Goal: Task Accomplishment & Management: Manage account settings

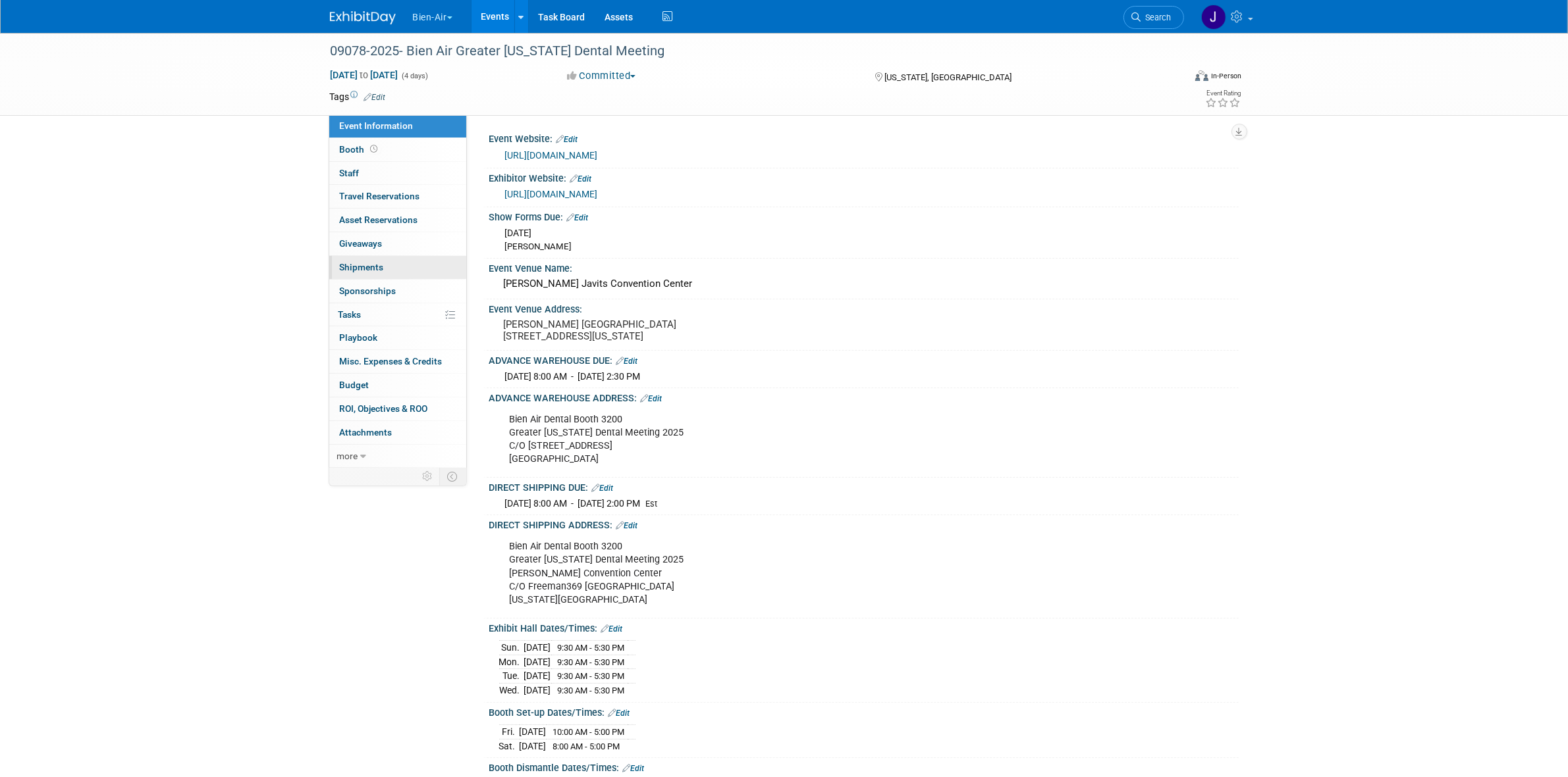
click at [415, 267] on link "0 Shipments 0" at bounding box center [397, 268] width 137 height 23
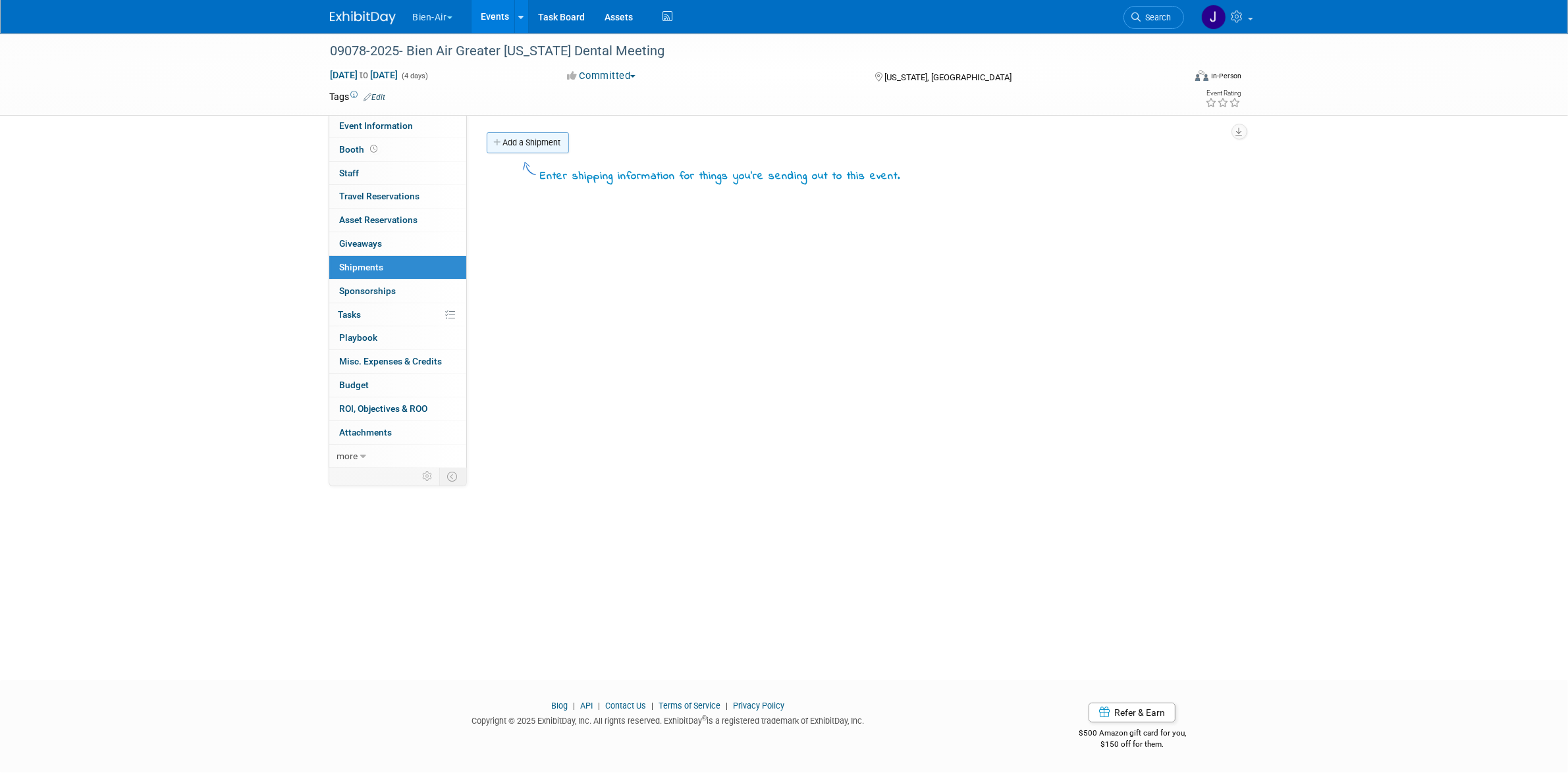
click at [524, 135] on link "Add a Shipment" at bounding box center [528, 143] width 83 height 21
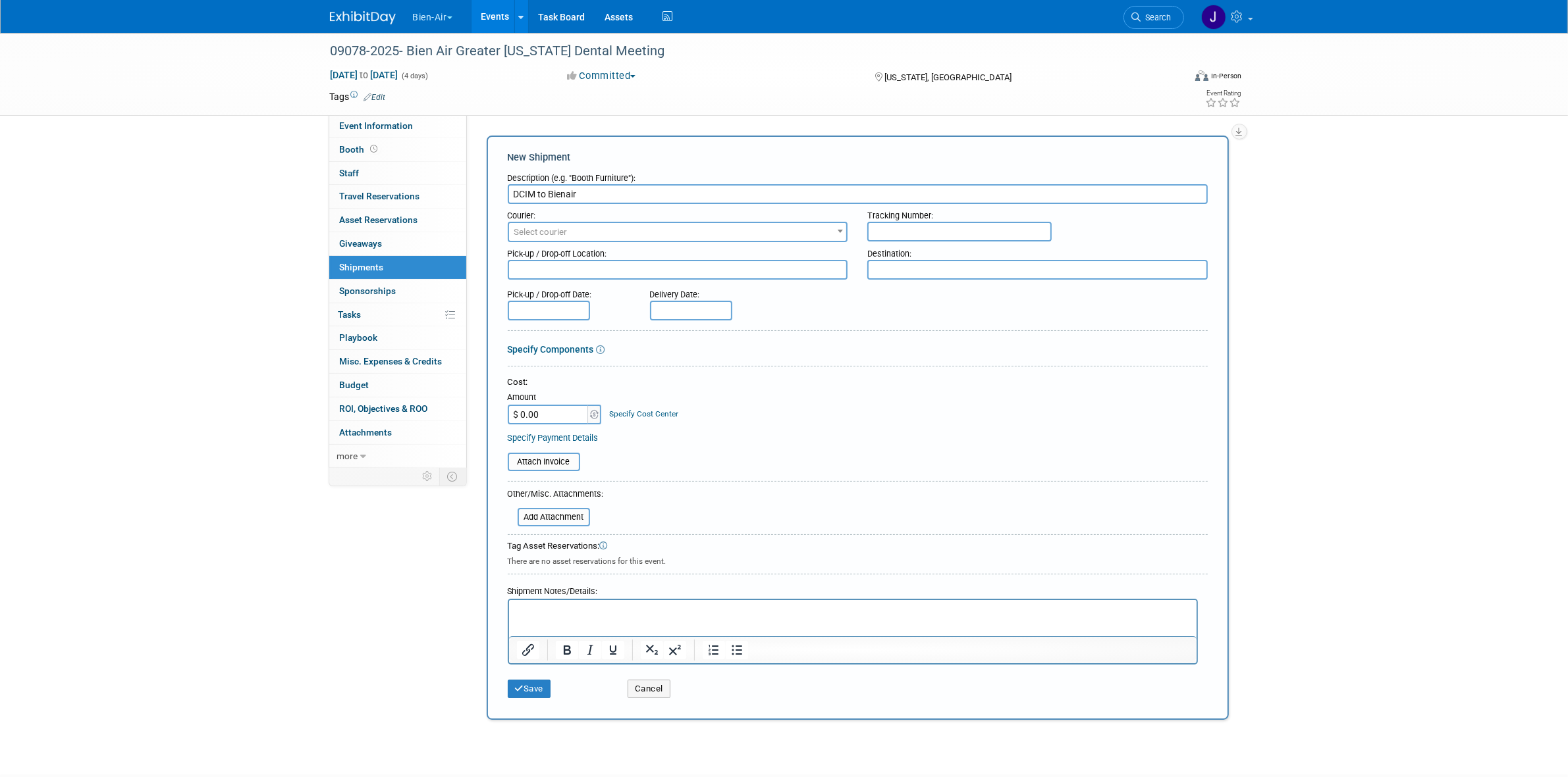
click at [571, 194] on input "DCIM to Bienair" at bounding box center [857, 194] width 700 height 20
drag, startPoint x: 598, startPoint y: 202, endPoint x: 617, endPoint y: 188, distance: 23.6
click at [617, 188] on input "DCIM to Irvine CA 2 counters" at bounding box center [857, 194] width 700 height 20
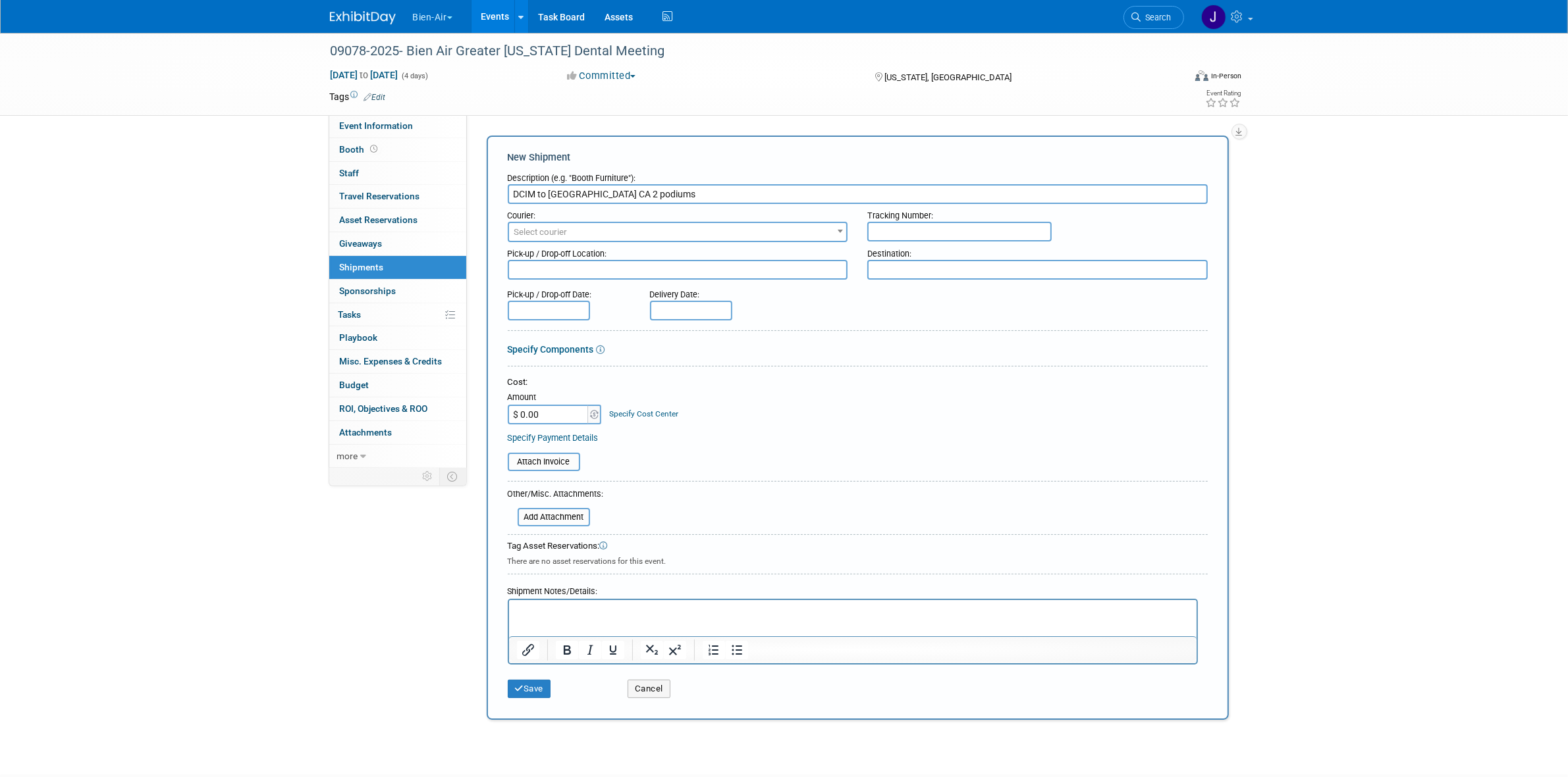
type input "DCIM to Irvine CA 2 podiums"
click at [689, 228] on span "Select courier" at bounding box center [678, 232] width 338 height 18
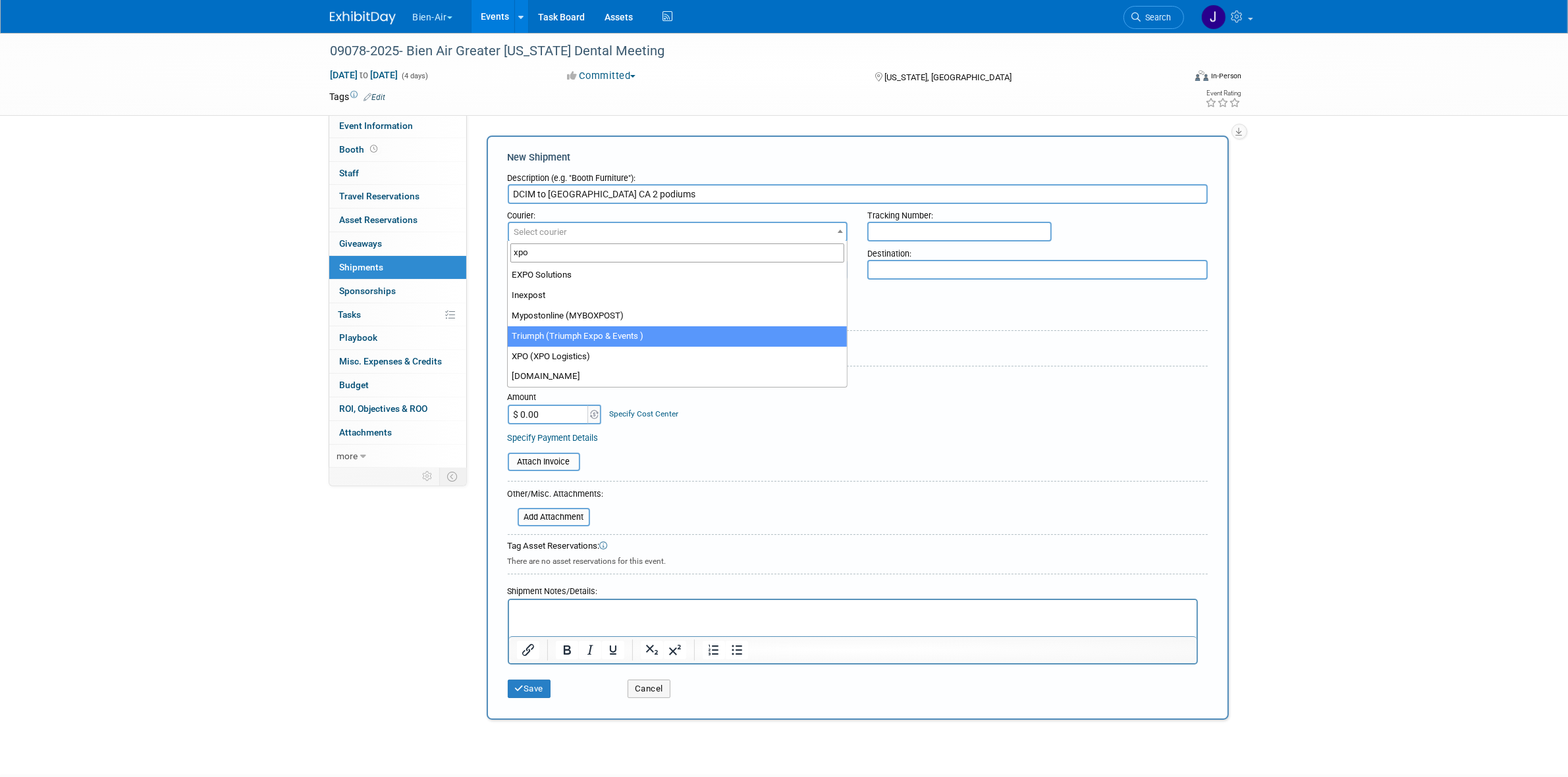
type input "xpo"
select select "558"
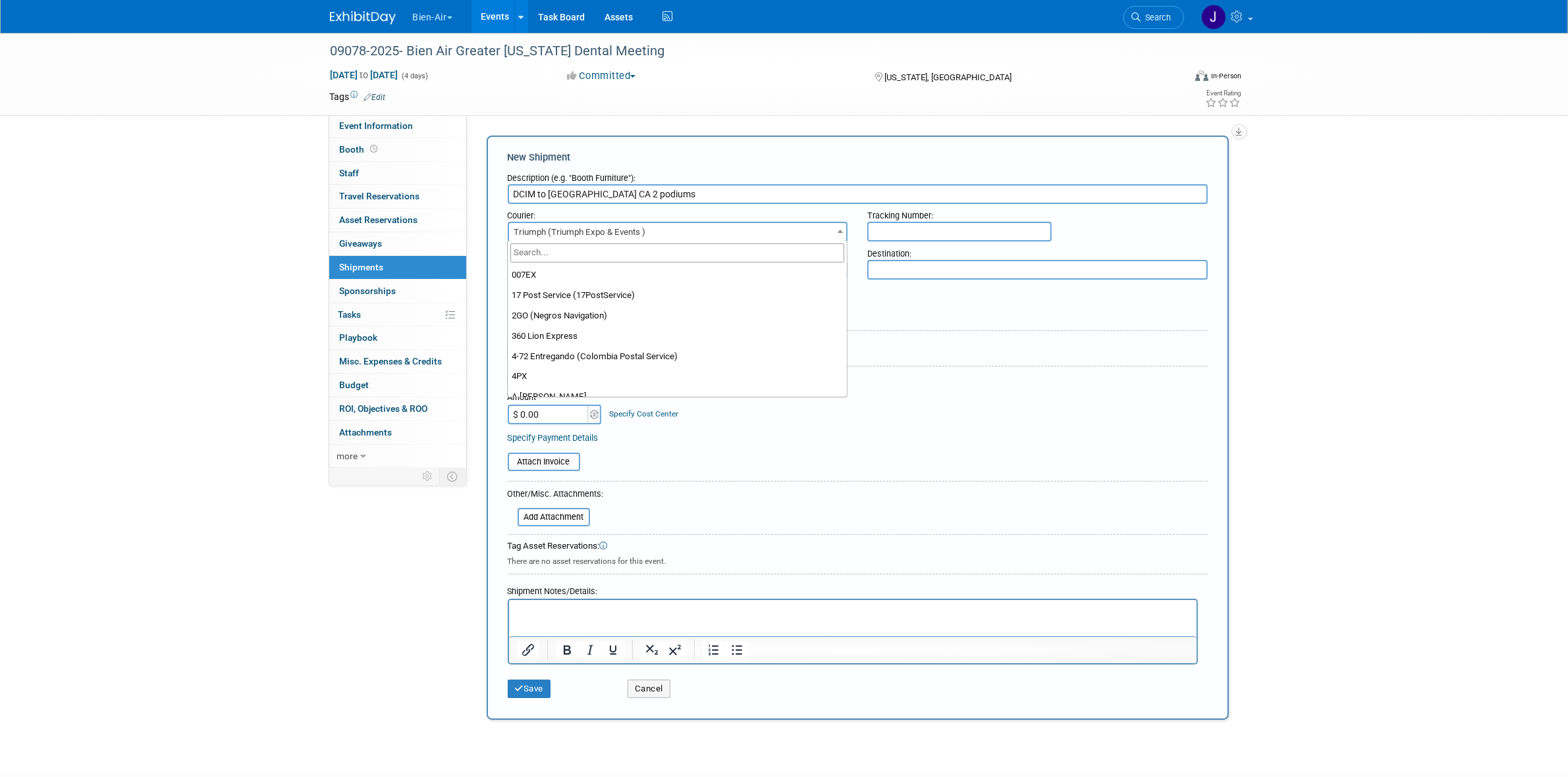
click at [601, 232] on span "Triumph (Triumph Expo & Events )" at bounding box center [678, 232] width 338 height 18
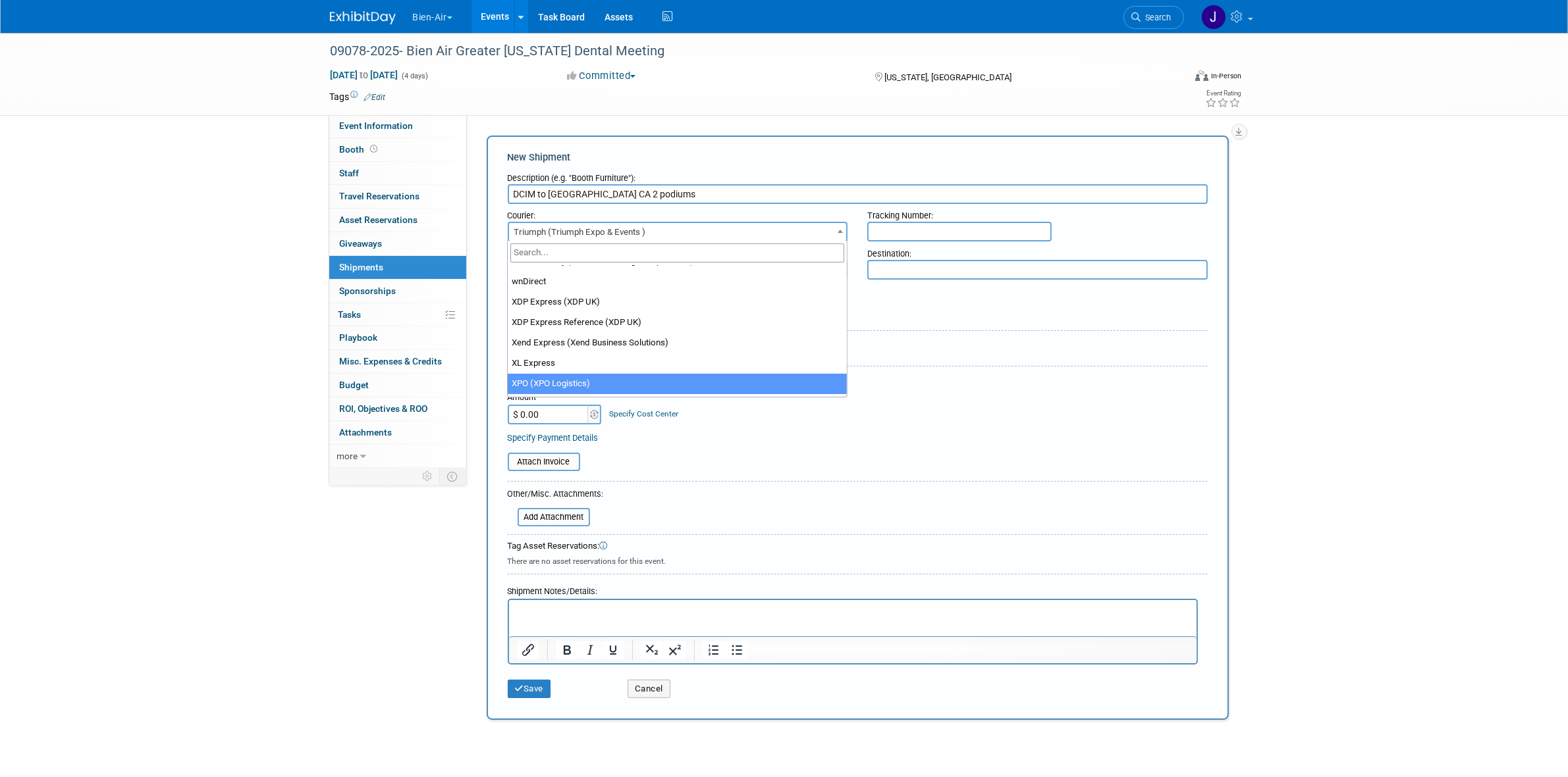
select select "591"
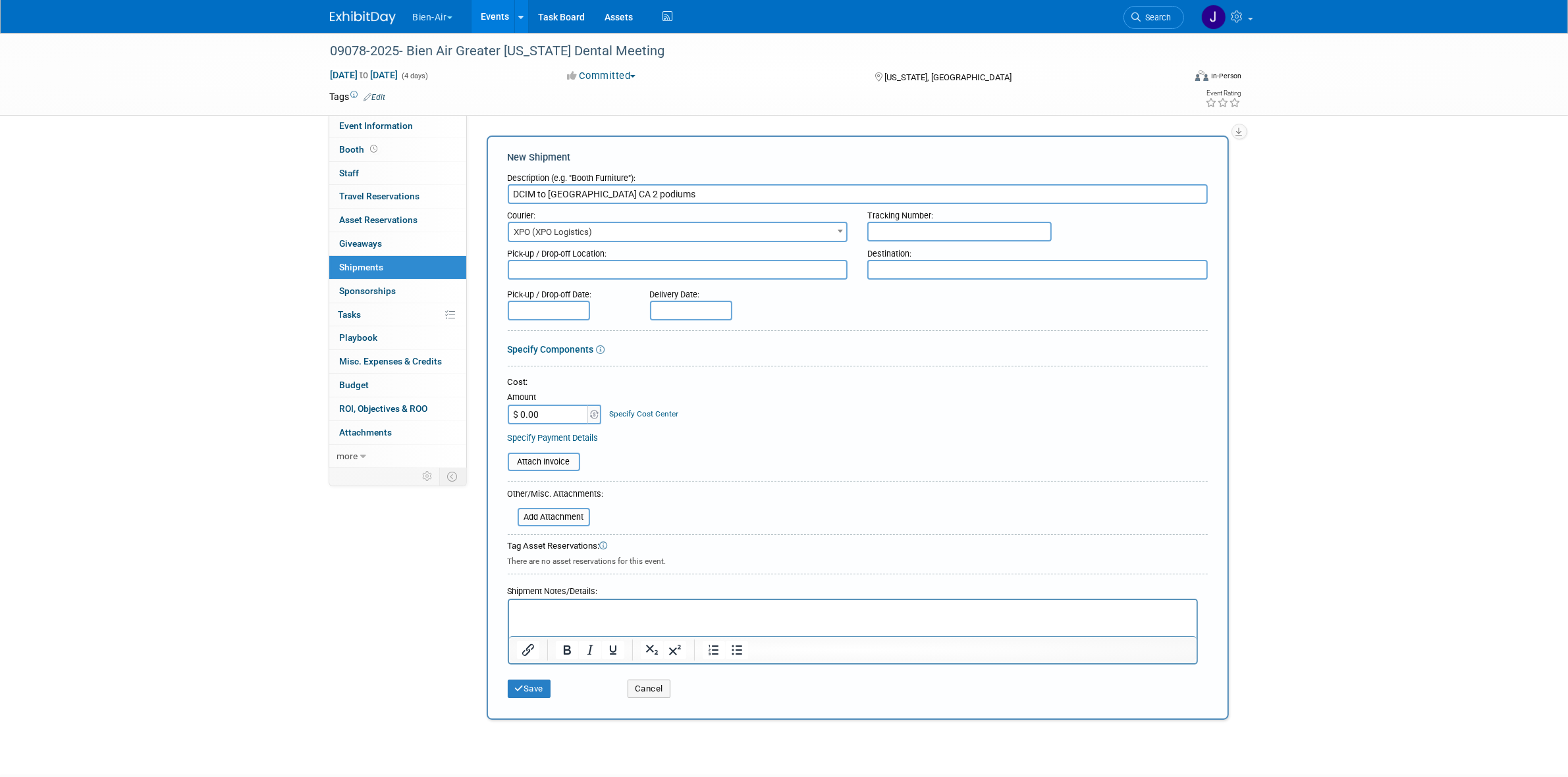
click at [974, 235] on input "text" at bounding box center [959, 232] width 185 height 20
paste input "XEG-16-49"
type input "XEG-16-49"
click at [716, 270] on textarea at bounding box center [678, 269] width 340 height 20
click at [715, 272] on textarea at bounding box center [678, 269] width 340 height 20
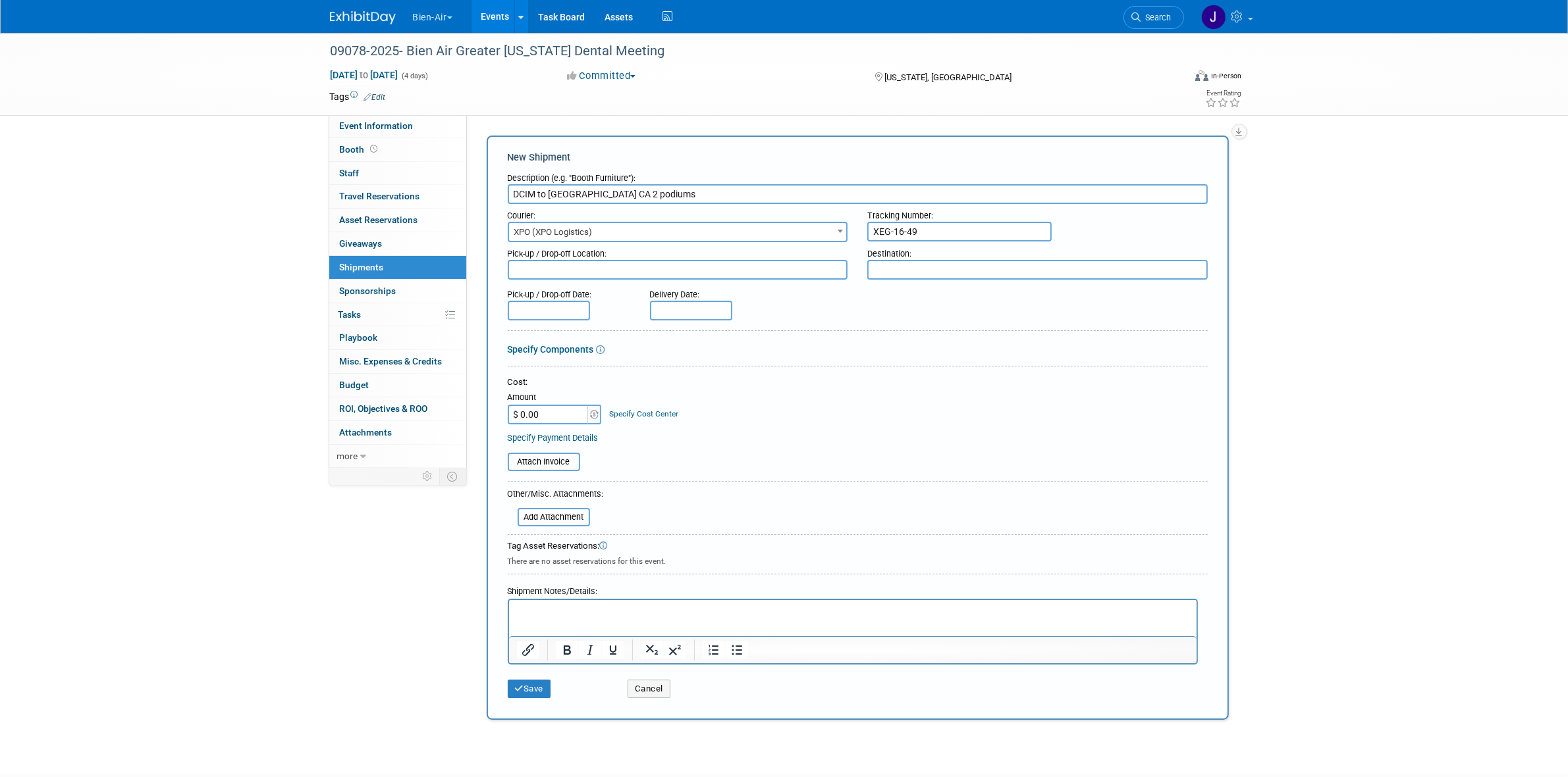
click at [534, 193] on input "DCIM to Irvine CA 2 podiums" at bounding box center [857, 194] width 700 height 20
click at [534, 192] on input "DCIM to Irvine CA 2 podiums" at bounding box center [857, 194] width 700 height 20
click at [527, 195] on input "DCIM to Irvine CA 2 podiums" at bounding box center [857, 194] width 700 height 20
click at [568, 272] on textarea at bounding box center [678, 269] width 340 height 20
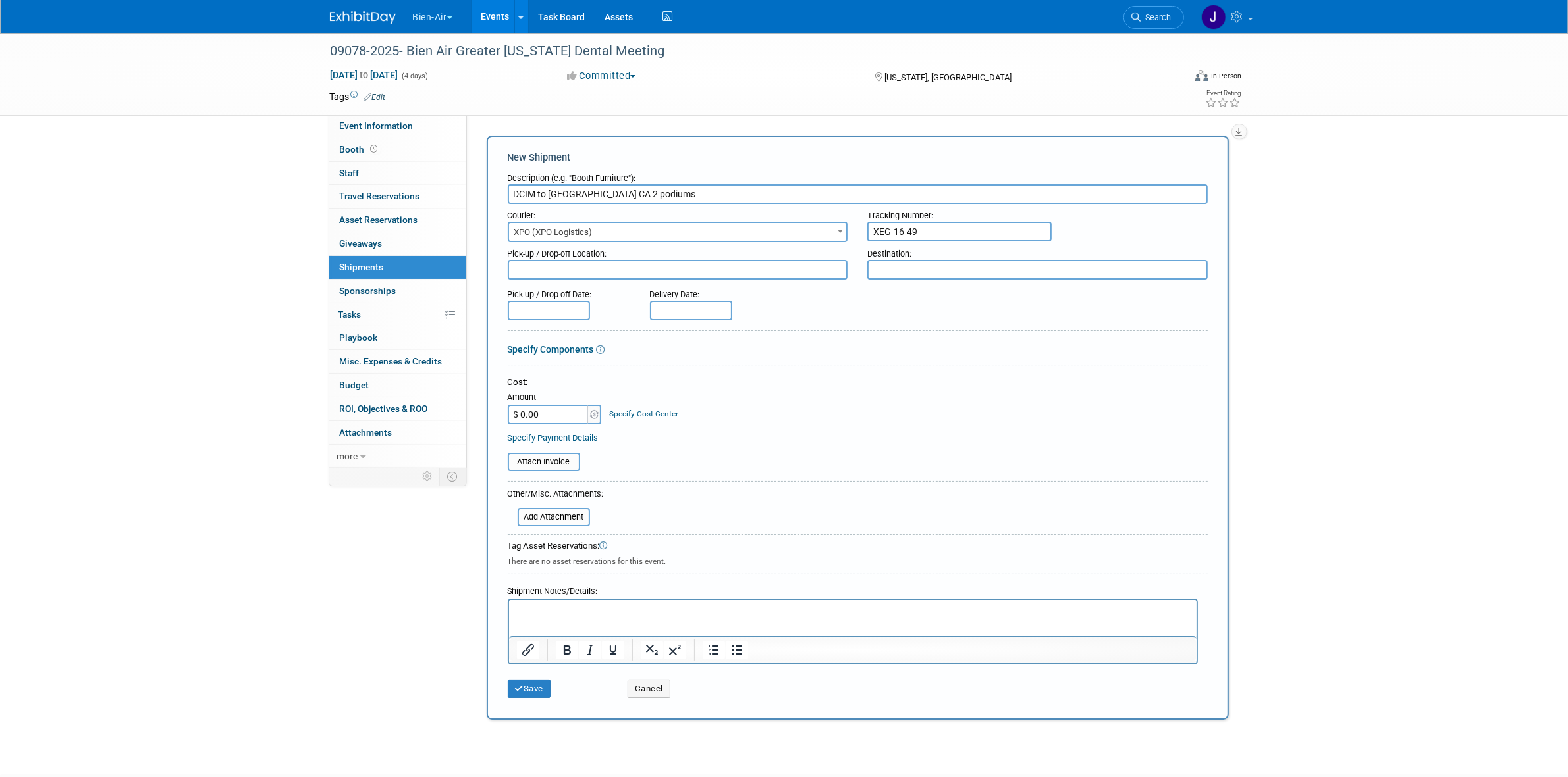
paste textarea "DCIM"
type textarea "DCIM"
drag, startPoint x: 547, startPoint y: 196, endPoint x: 585, endPoint y: 195, distance: 38.0
click at [585, 195] on input "DCIM to Irvine CA 2 podiums" at bounding box center [857, 194] width 700 height 20
click at [932, 247] on div "Destination:" at bounding box center [1037, 251] width 340 height 18
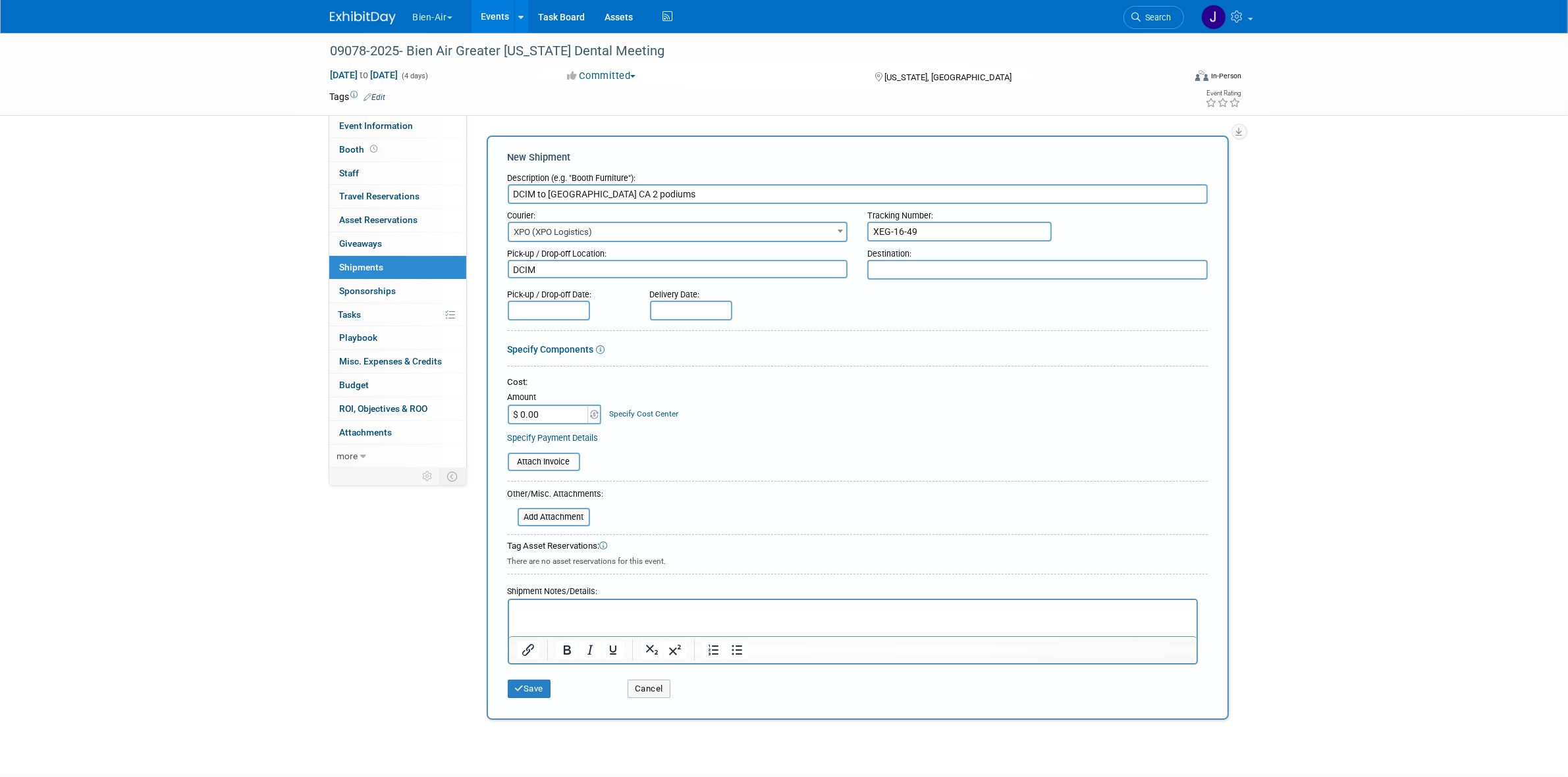
click at [930, 252] on div "Destination:" at bounding box center [1037, 251] width 340 height 18
click at [924, 260] on textarea at bounding box center [1037, 269] width 340 height 20
paste textarea "Irvine CA"
type textarea "Irvine CA"
click at [532, 297] on div "Pick-up / Drop-off Date:" at bounding box center [568, 290] width 122 height 18
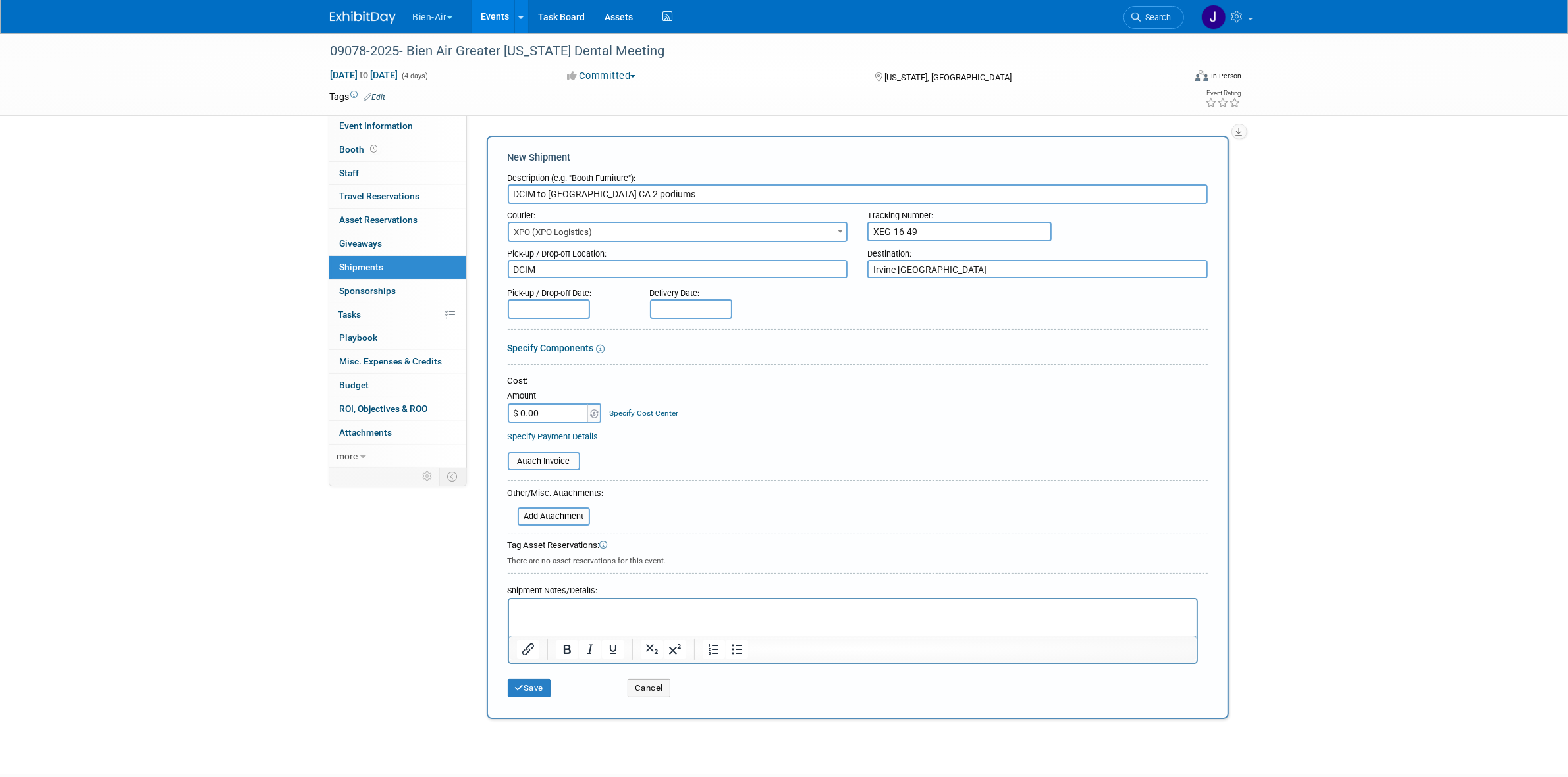
click at [540, 307] on input "text" at bounding box center [549, 309] width 83 height 20
click at [510, 321] on span at bounding box center [520, 332] width 24 height 22
click at [520, 336] on icon at bounding box center [520, 333] width 9 height 9
select select "8"
click at [581, 430] on span "16" at bounding box center [578, 425] width 25 height 25
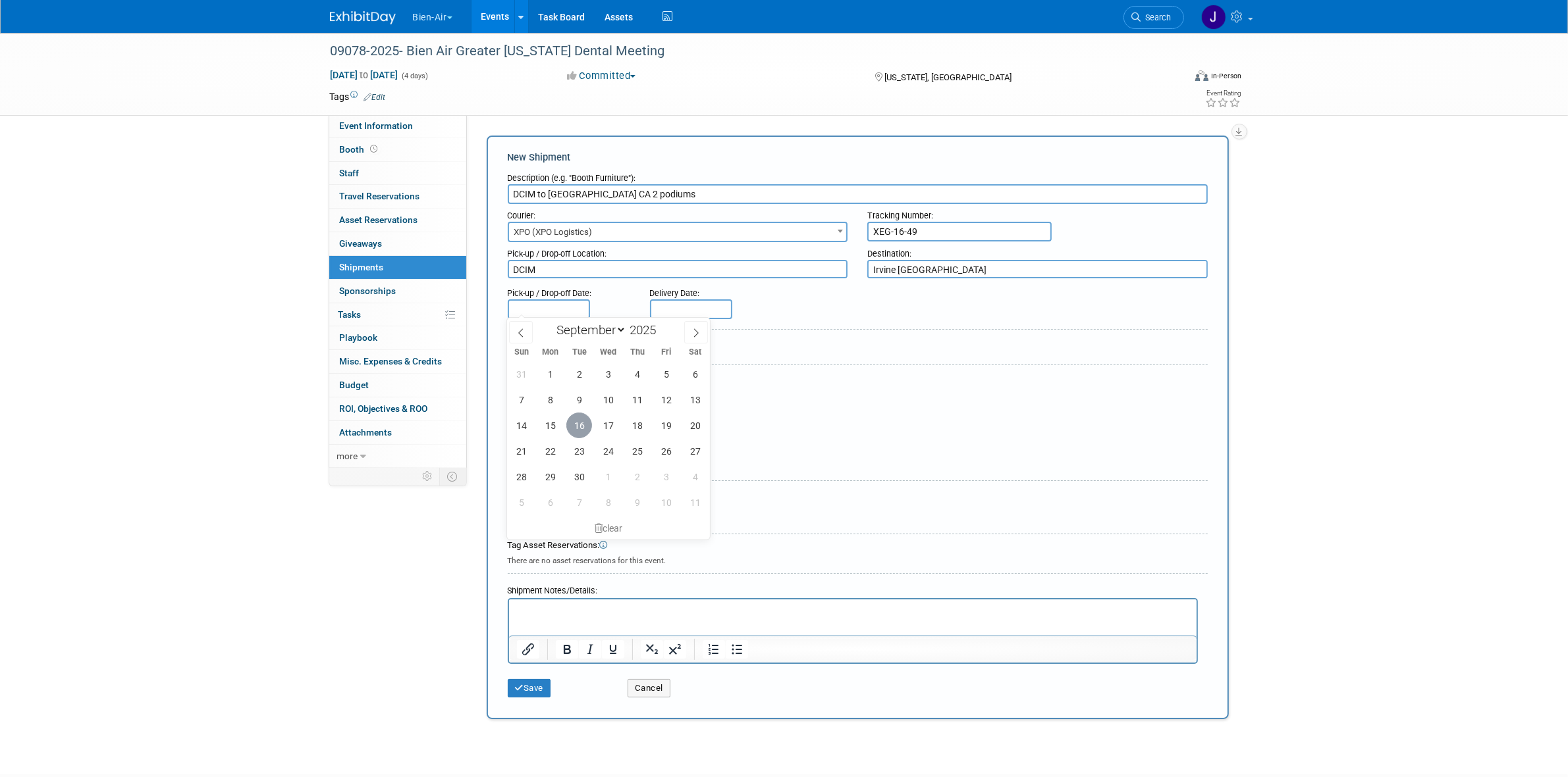
type input "Sep 16, 2025"
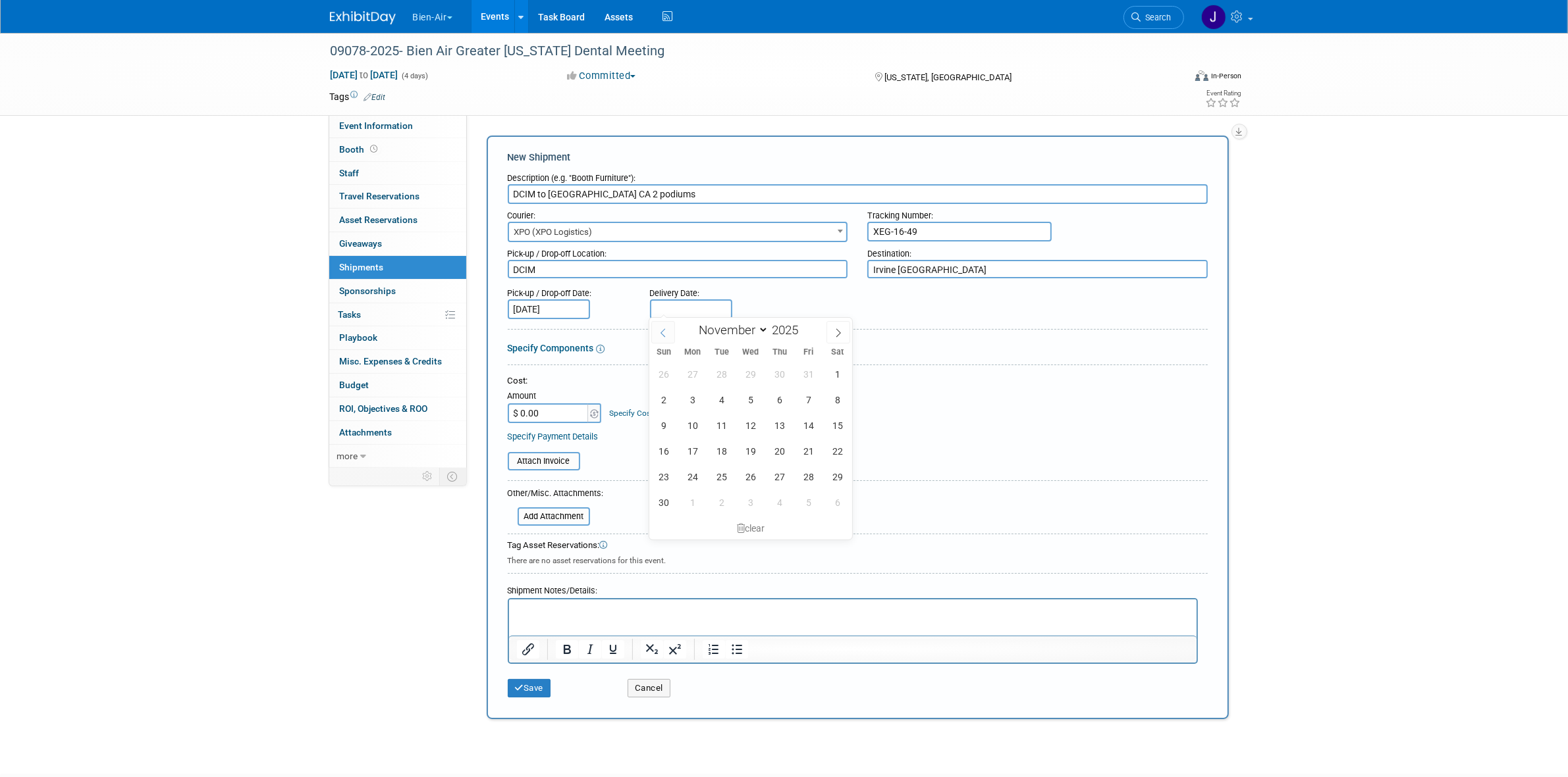
click at [659, 315] on body "Bien-Air Explore: My Workspaces 28 Go to Workspace: Accutron Axiodent BaseVac B…" at bounding box center [784, 388] width 1568 height 777
click at [666, 336] on icon at bounding box center [663, 333] width 9 height 9
select select "8"
click at [719, 444] on span "23" at bounding box center [721, 451] width 25 height 25
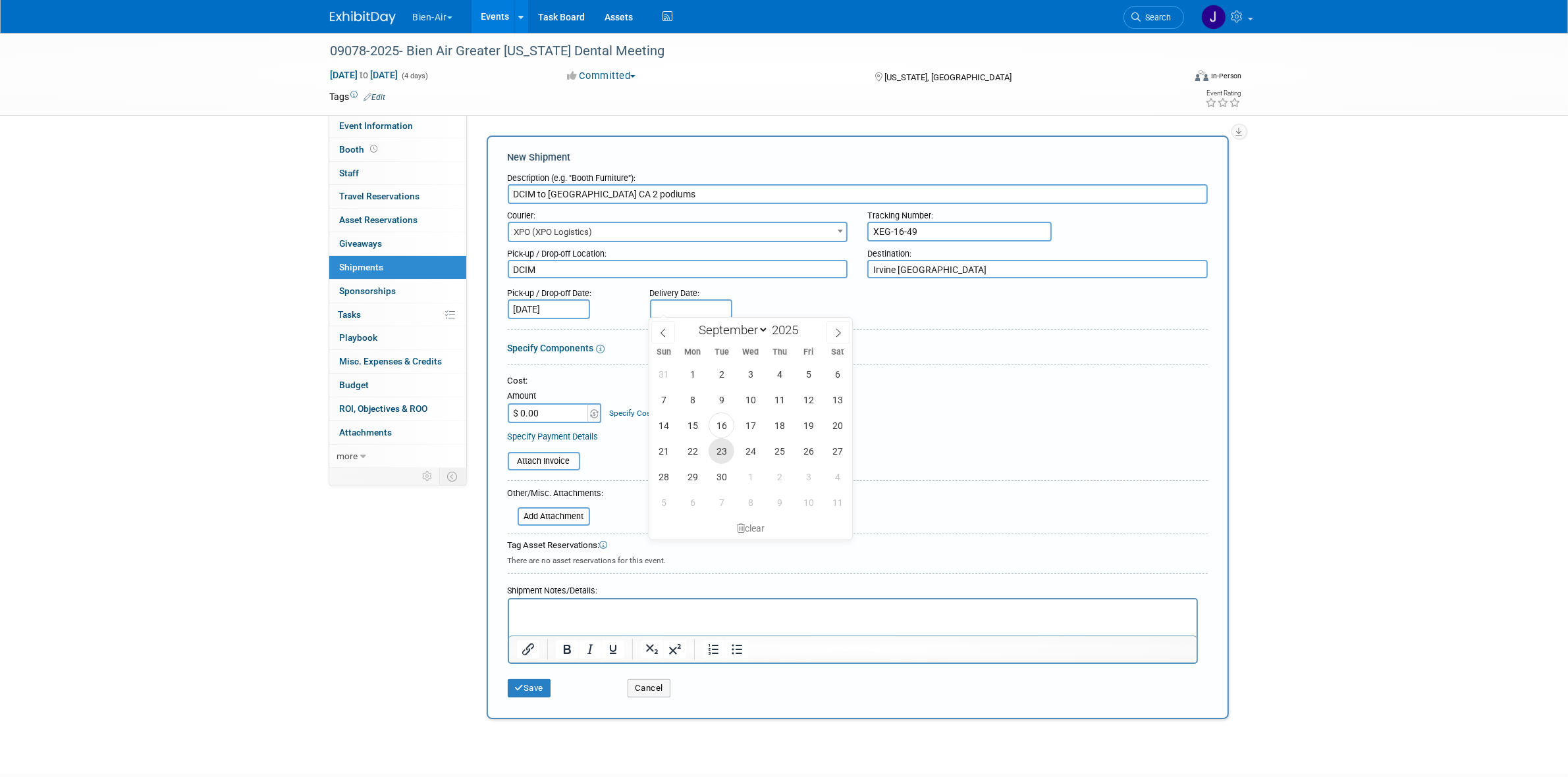
type input "Sep 23, 2025"
click at [558, 456] on input "file" at bounding box center [500, 462] width 157 height 16
click at [655, 194] on input "DCIM to Irvine CA 2 podiums" at bounding box center [857, 194] width 700 height 20
click at [655, 191] on input "DCIM to Irvine CA 2 podiums" at bounding box center [857, 194] width 700 height 20
click at [655, 190] on input "DCIM to Irvine CA 2 podiums" at bounding box center [857, 194] width 700 height 20
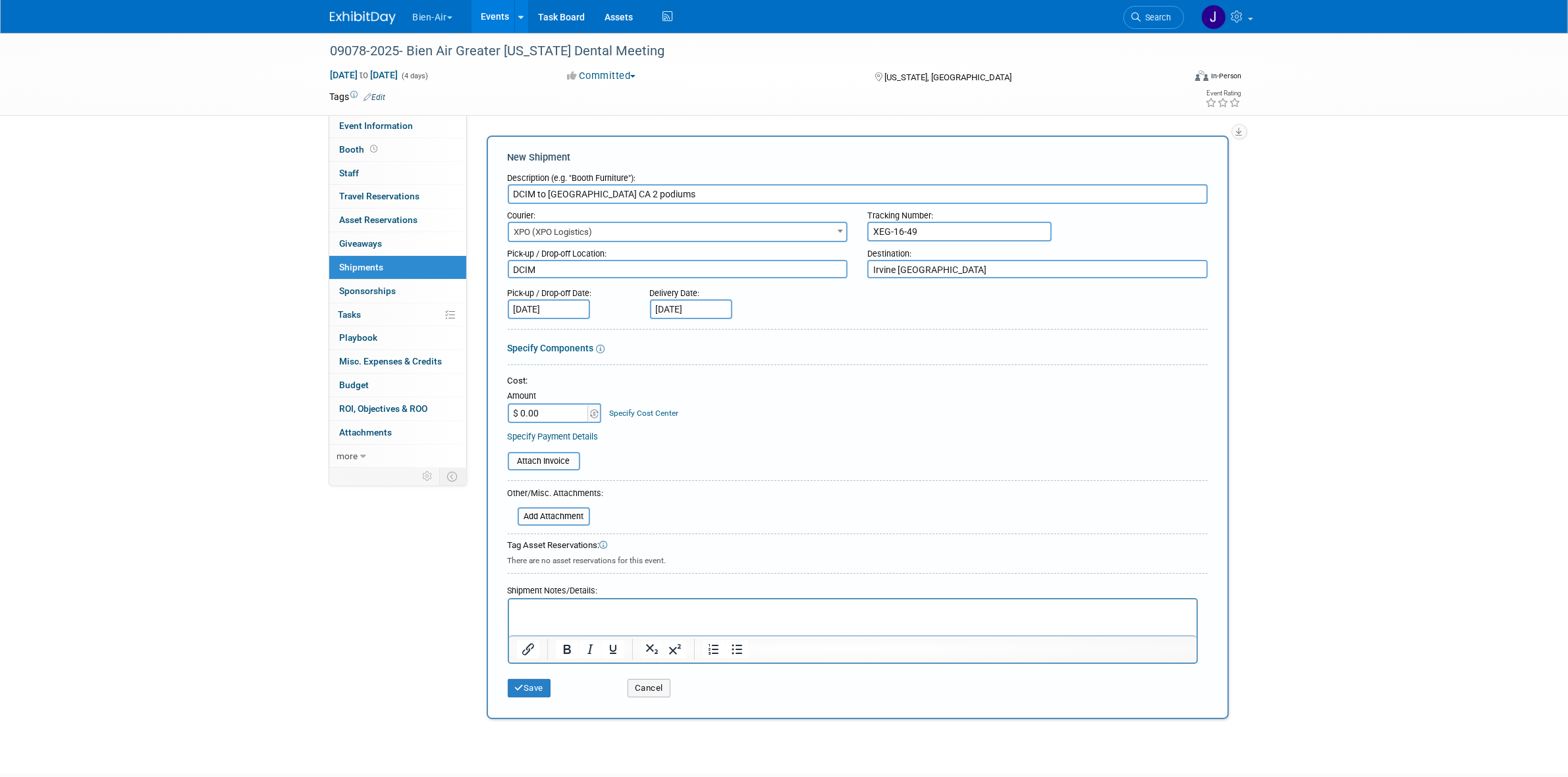
click at [655, 190] on input "DCIM to Irvine CA 2 podiums" at bounding box center [857, 194] width 700 height 20
click at [619, 614] on p "Rich Text Area. Press ALT-0 for help." at bounding box center [852, 611] width 673 height 13
paste body "Rich Text Area. Press ALT-0 for help."
click at [571, 459] on input "file" at bounding box center [500, 462] width 157 height 16
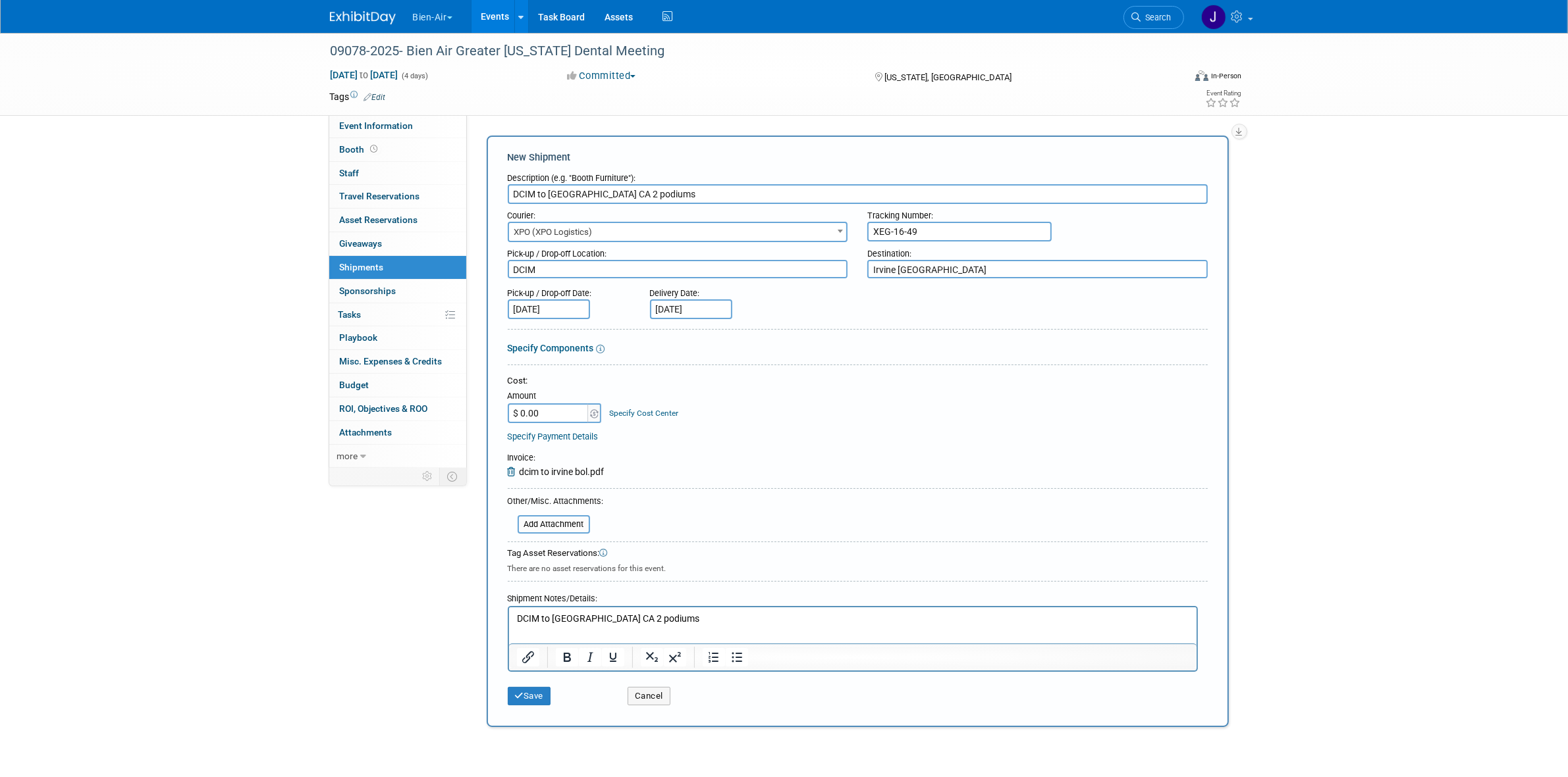
click at [676, 616] on p "DCIM to Irvine CA 2 podiums" at bounding box center [852, 619] width 673 height 13
click at [576, 624] on p "DCIM to Irvine CA 2 podiums." at bounding box center [852, 619] width 673 height 13
click at [661, 611] on html "DCIM to Irvine, CA 2 podiums." at bounding box center [852, 616] width 688 height 18
click at [592, 621] on p "DCIM to Irvine, CA 2 podiums." at bounding box center [852, 619] width 673 height 13
click at [534, 705] on div "Save Cancel" at bounding box center [857, 692] width 700 height 40
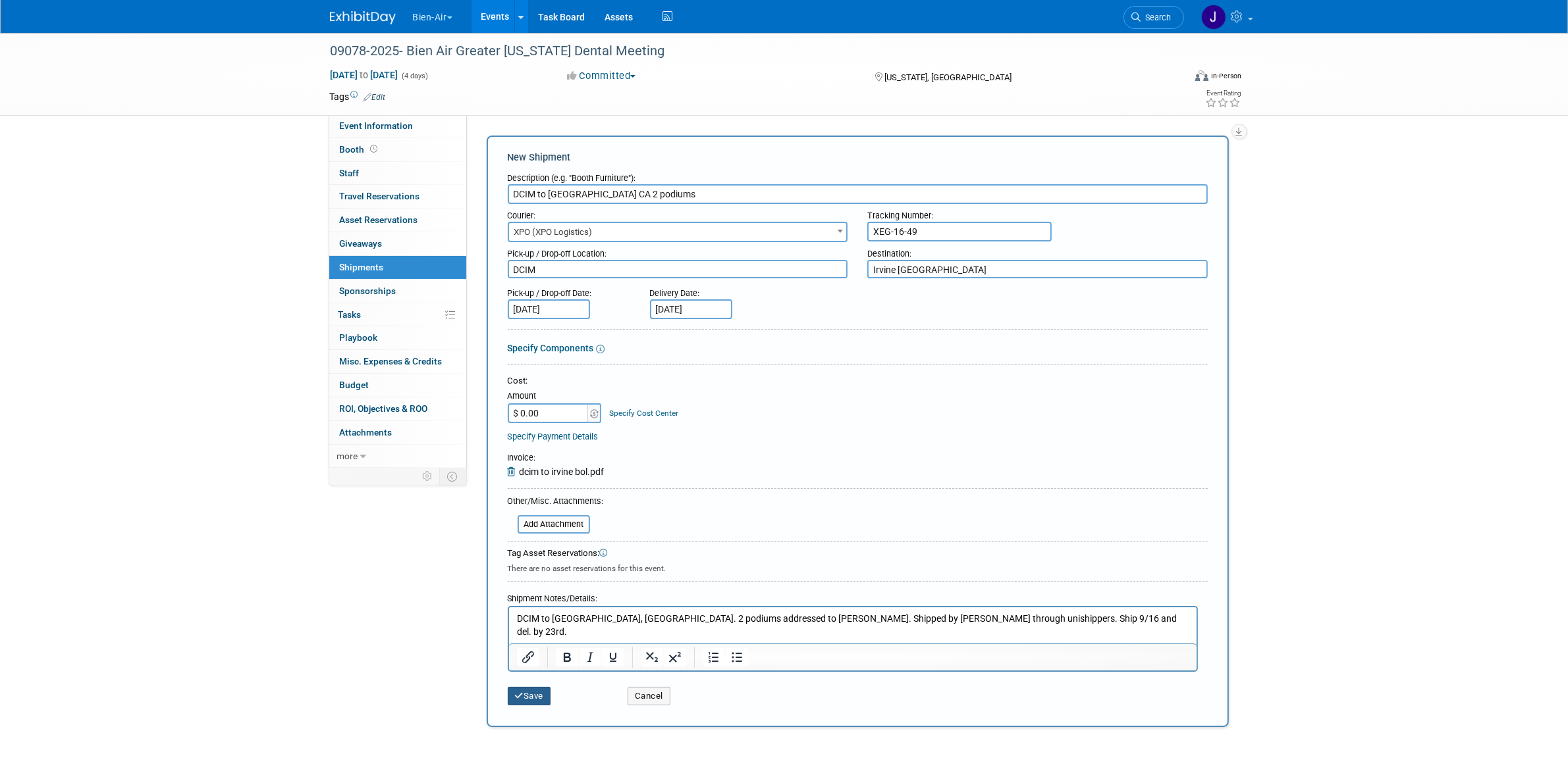
click at [535, 697] on button "Save" at bounding box center [529, 696] width 43 height 18
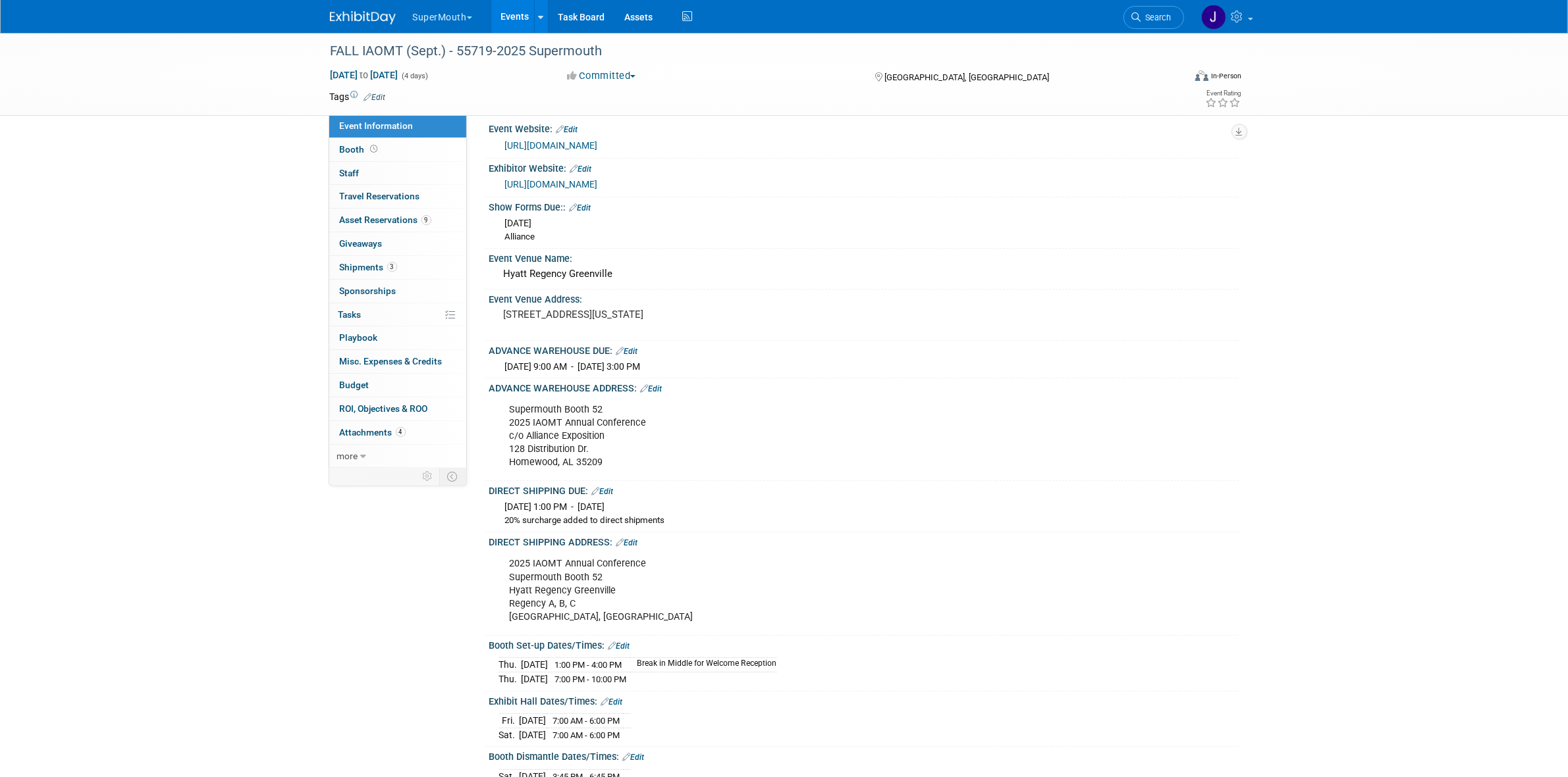
click at [445, 13] on button "SuperMouth" at bounding box center [450, 14] width 77 height 29
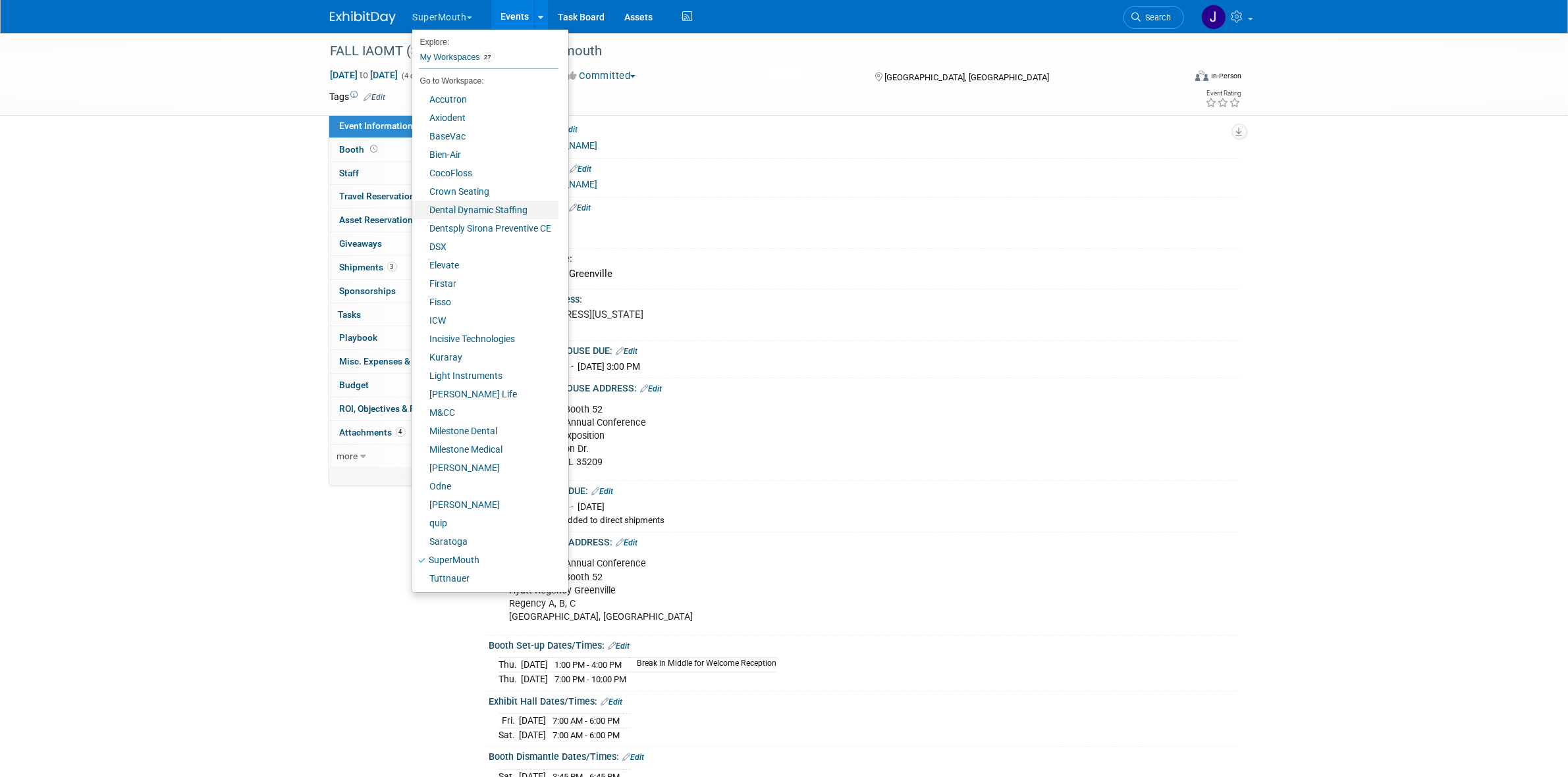
click at [481, 205] on link "Dental Dynamic Staffing" at bounding box center [485, 209] width 146 height 18
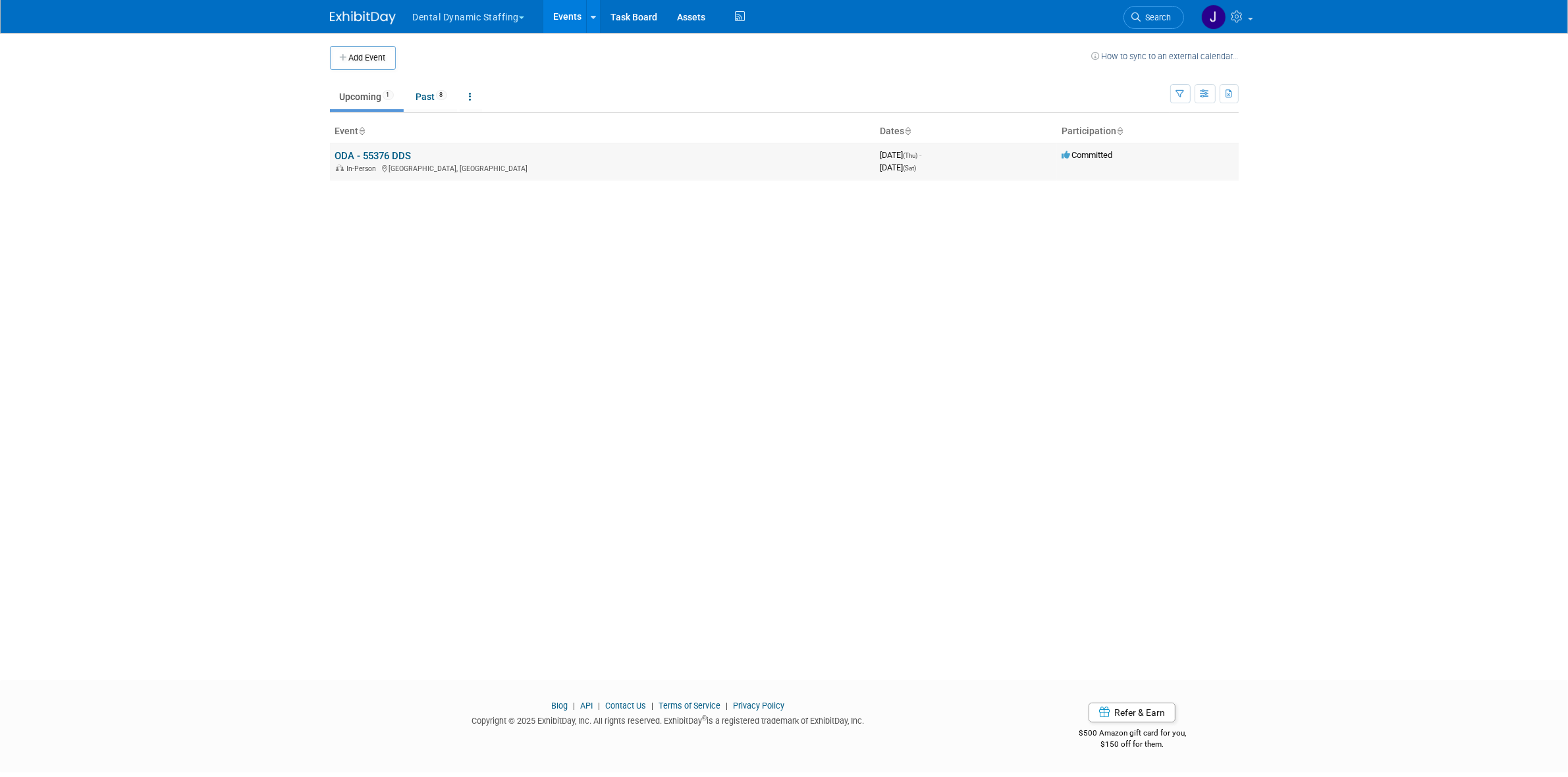
click at [400, 153] on link "ODA - 55376 DDS" at bounding box center [374, 156] width 77 height 12
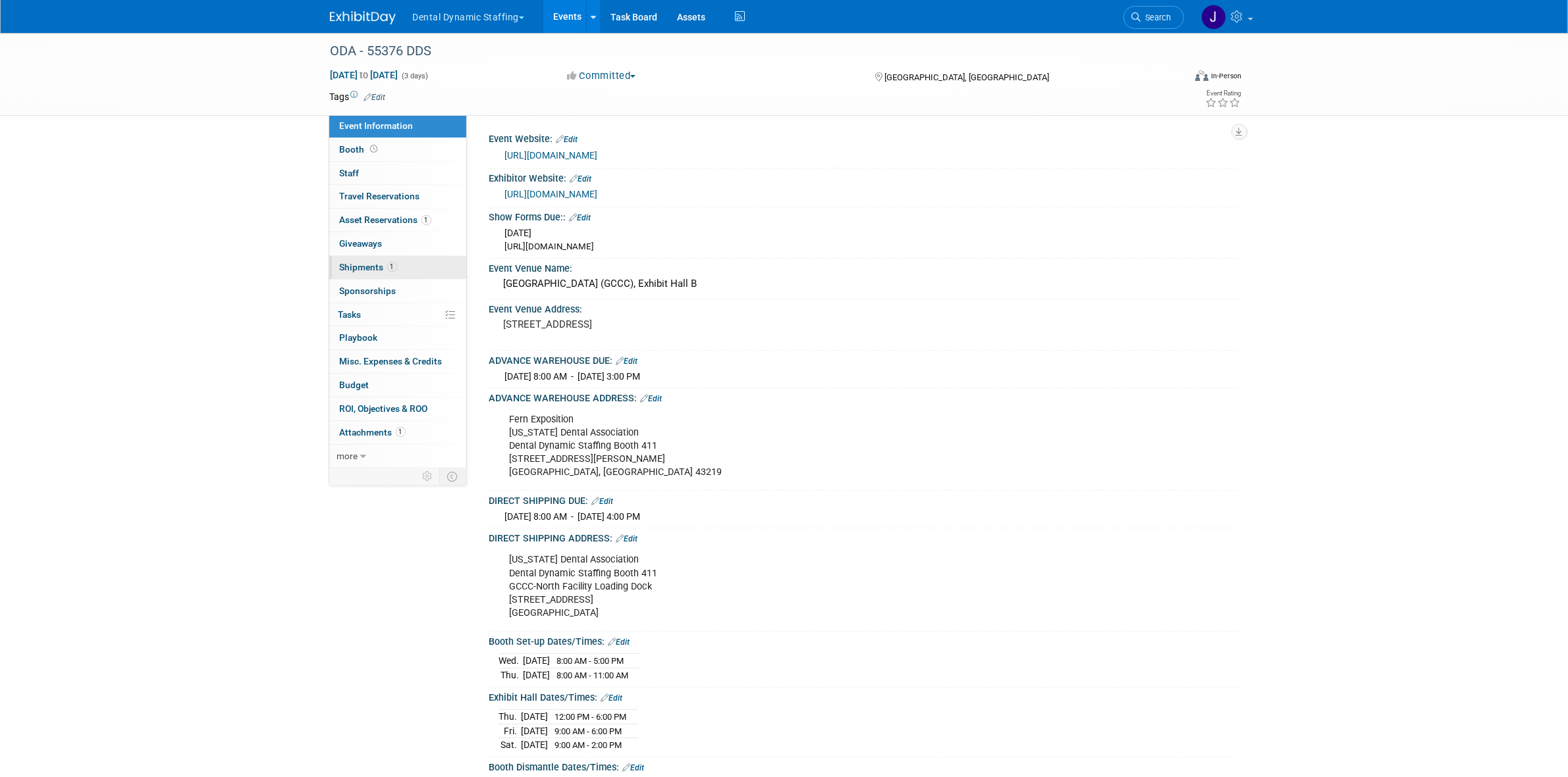
click at [404, 271] on link "1 Shipments 1" at bounding box center [397, 268] width 137 height 23
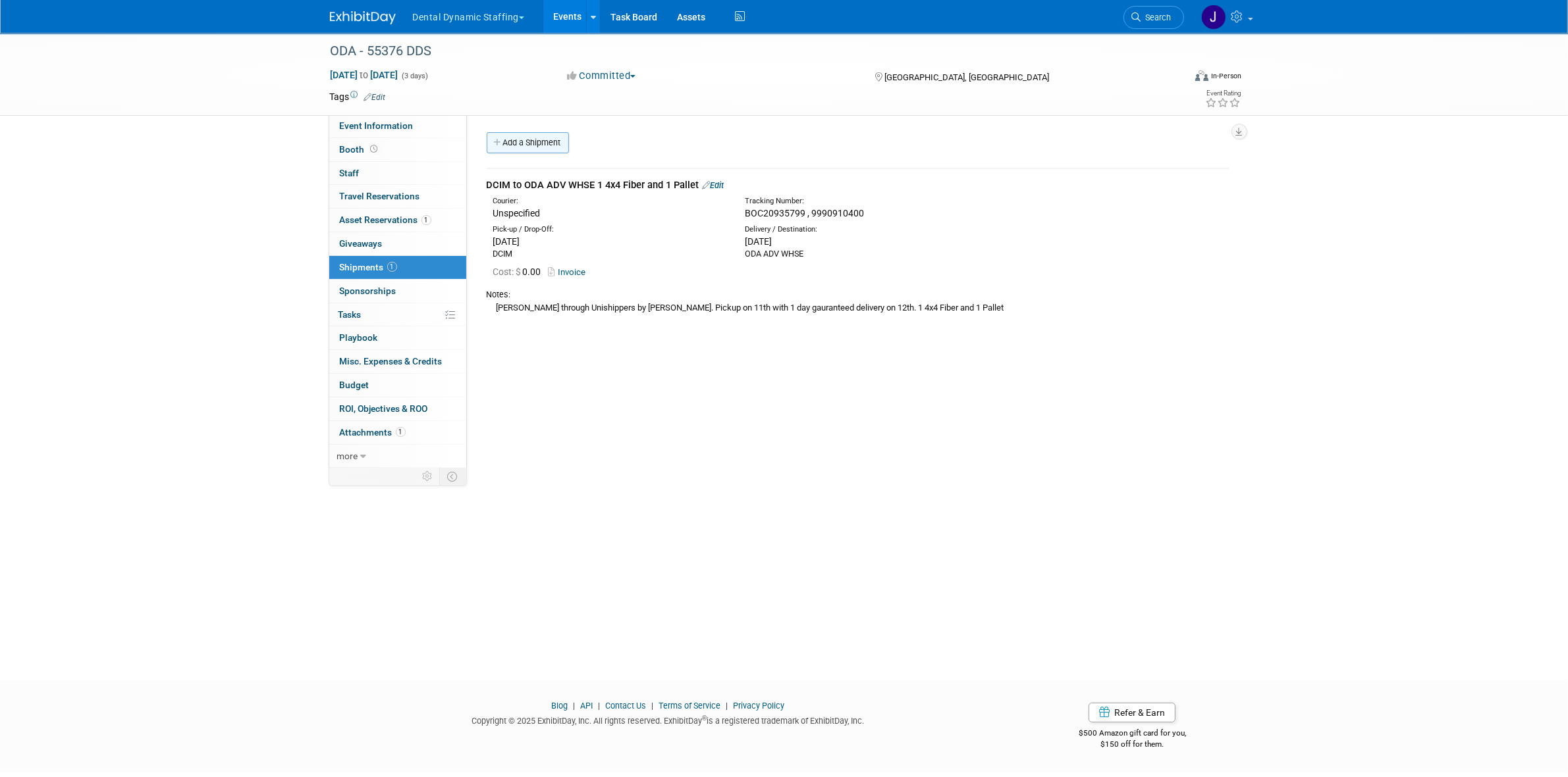
click at [491, 143] on link "Add a Shipment" at bounding box center [528, 143] width 83 height 21
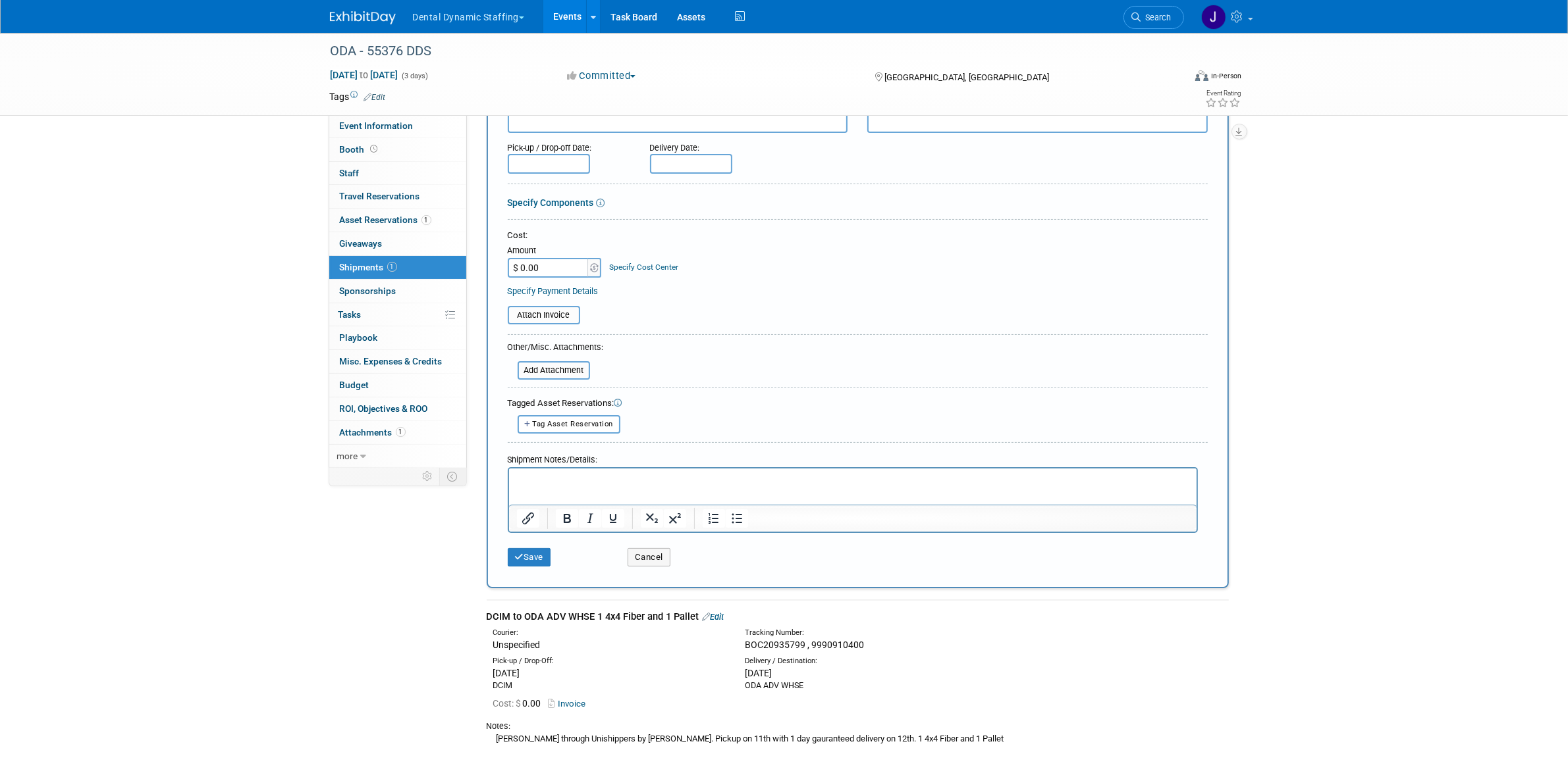
scroll to position [266, 0]
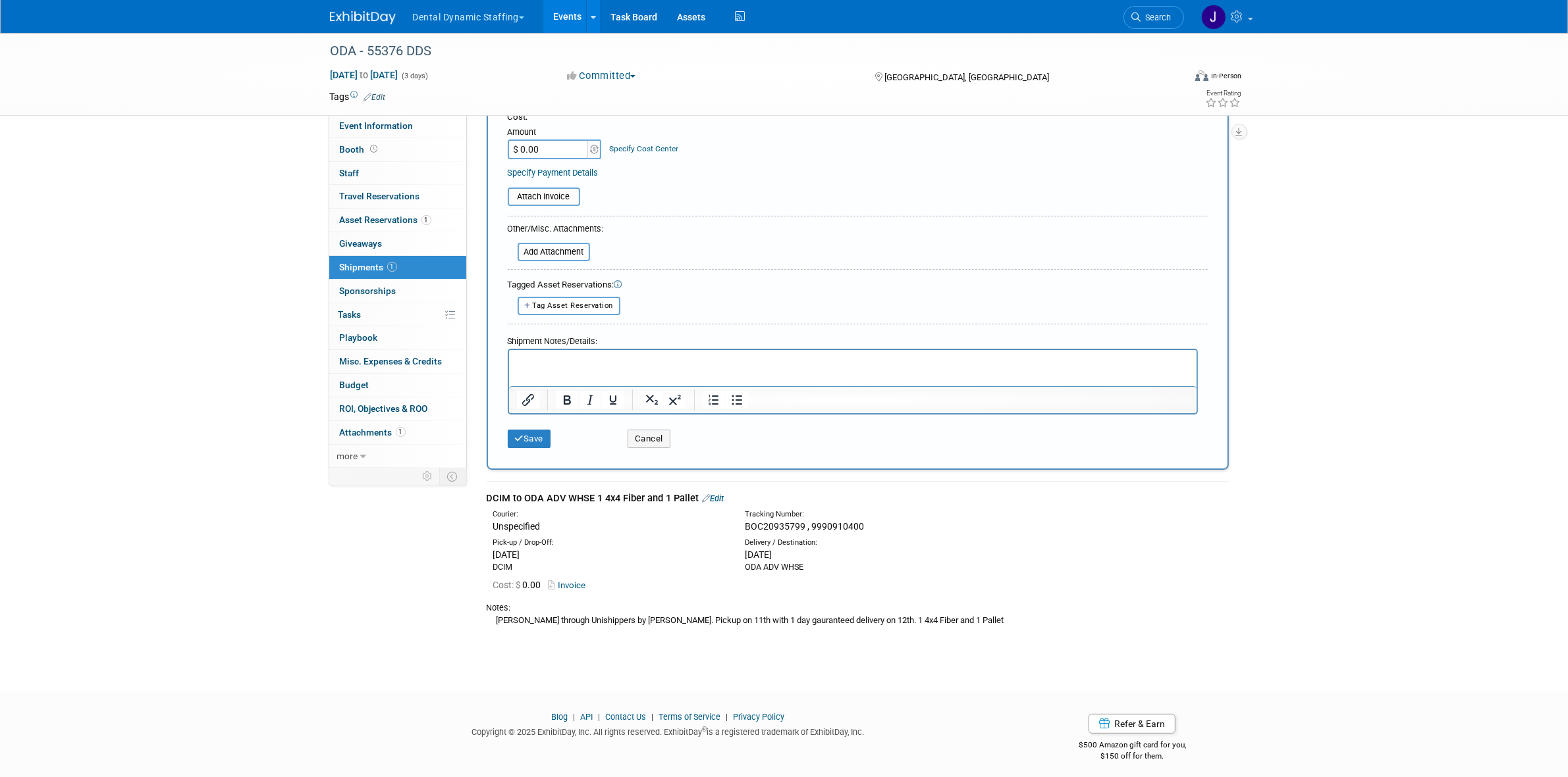
click at [638, 492] on div "DCIM to ODA ADV WHSE 1 4x4 Fiber and 1 Pallet Edit" at bounding box center [857, 498] width 742 height 14
click at [518, 483] on td "DCIM to ODA ADV WHSE 1 4x4 Fiber and 1 Pallet Edit Courier: Unspecified Trackin…" at bounding box center [857, 561] width 742 height 159
click at [526, 493] on div "DCIM to ODA ADV WHSE 1 4x4 Fiber and 1 Pallet Edit" at bounding box center [857, 498] width 742 height 14
click at [526, 492] on div "DCIM to ODA ADV WHSE 1 4x4 Fiber and 1 Pallet Edit" at bounding box center [857, 498] width 742 height 14
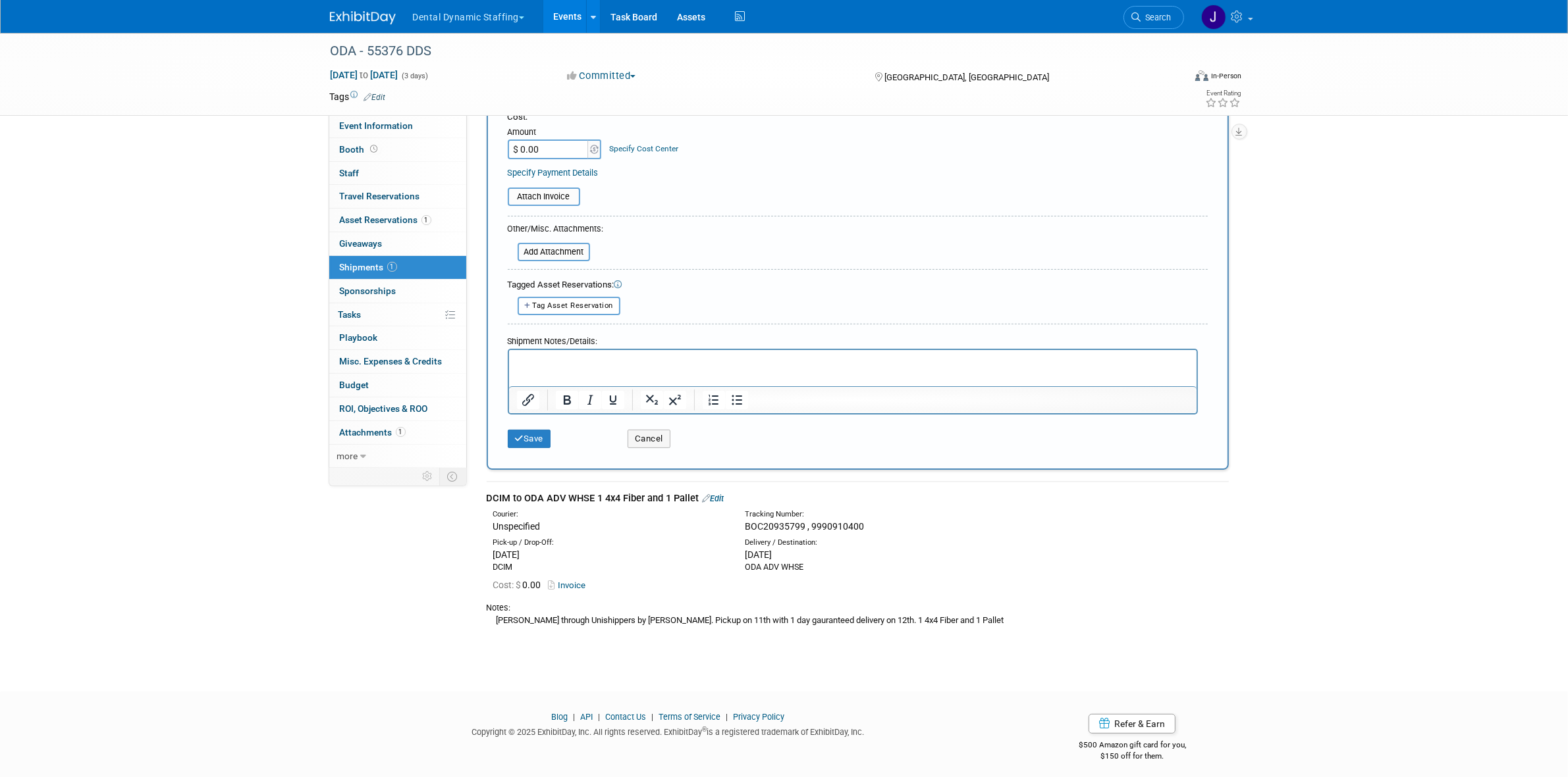
click at [526, 492] on div "DCIM to ODA ADV WHSE 1 4x4 Fiber and 1 Pallet Edit" at bounding box center [857, 498] width 742 height 14
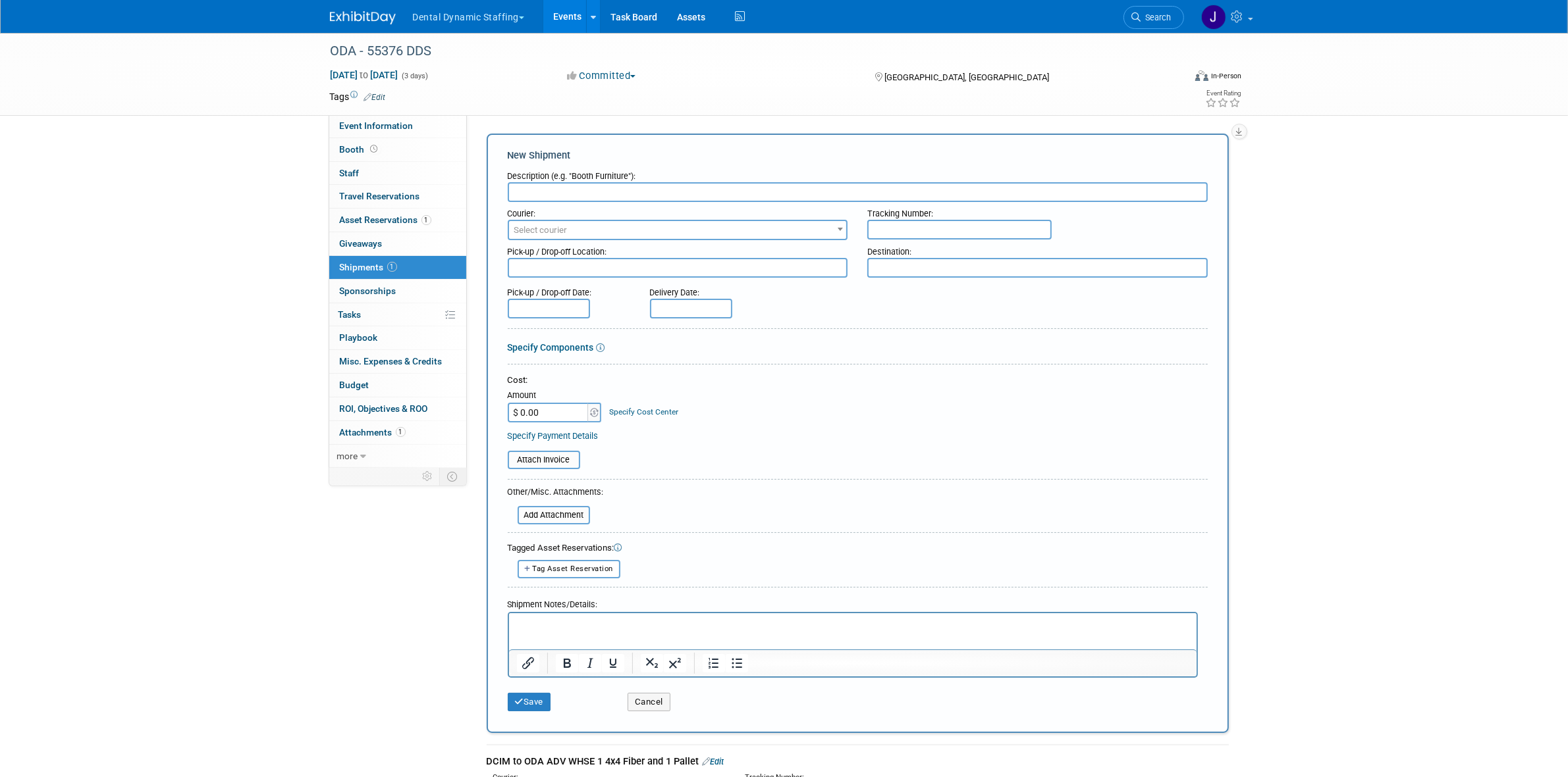
scroll to position [0, 0]
click at [630, 195] on input "text" at bounding box center [857, 194] width 700 height 20
paste input "DCIM to ODA ADV WHSE 1 4x4 Fiber and 1 Pallet"
drag, startPoint x: 544, startPoint y: 193, endPoint x: 469, endPoint y: 193, distance: 75.0
click at [469, 193] on div "Event Website: Edit https://www.oda.org/events-ce/annual-session/exhibitors/ Ex…" at bounding box center [853, 292] width 772 height 356
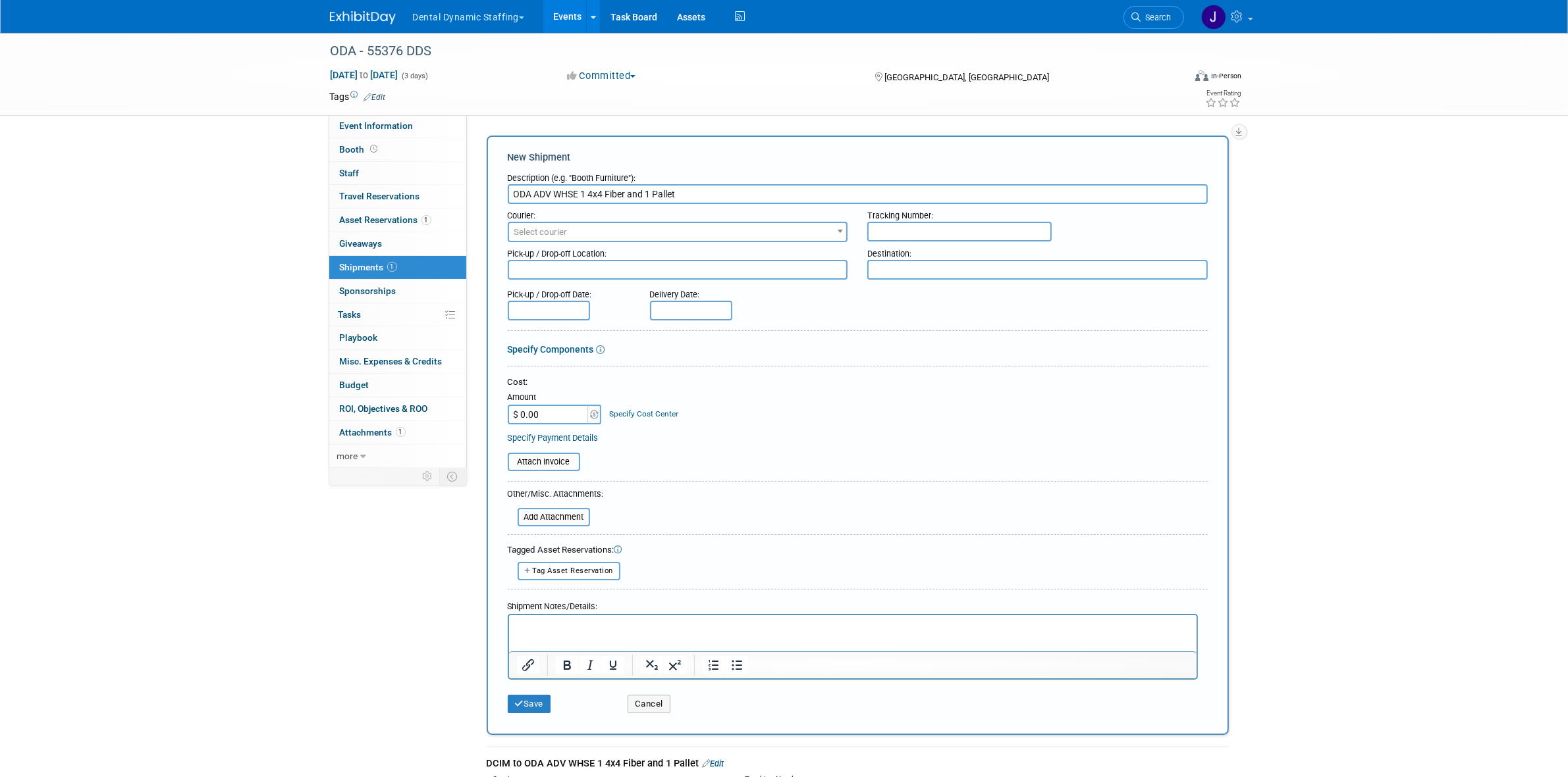
click at [528, 194] on input "ODA ADV WHSE 1 4x4 Fiber and 1 Pallet" at bounding box center [857, 194] width 700 height 20
drag, startPoint x: 568, startPoint y: 189, endPoint x: 610, endPoint y: 186, distance: 42.1
click at [610, 186] on input "ODA to dcim ADV WHSE 1 4x4 Fiber and 1 Pallet" at bounding box center [857, 194] width 700 height 20
click at [557, 186] on input "ODA to dcim 1 4x4 Fiber and 1 Pallet" at bounding box center [857, 194] width 700 height 20
drag, startPoint x: 557, startPoint y: 185, endPoint x: 550, endPoint y: 195, distance: 12.2
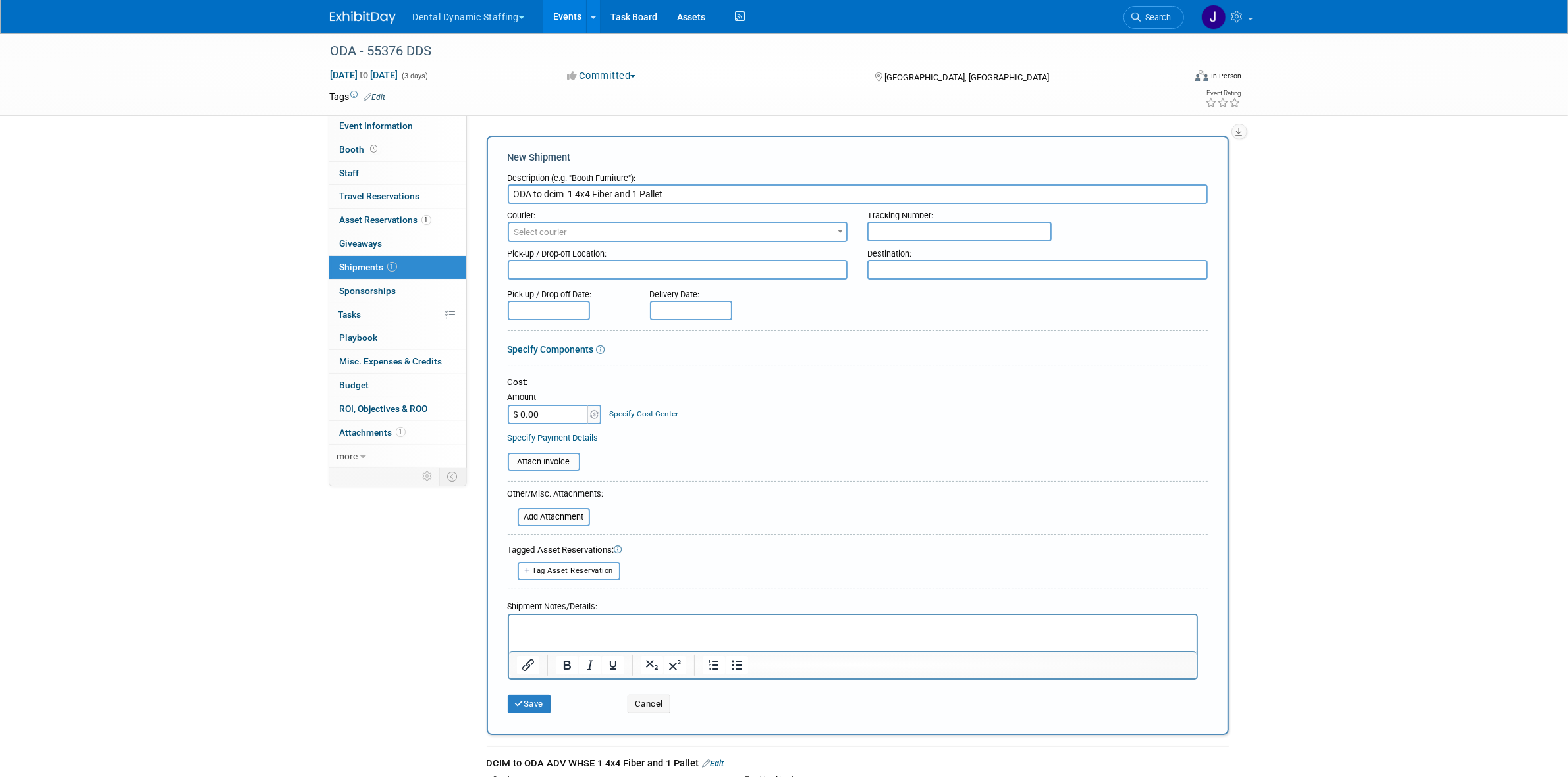
click at [550, 195] on input "ODA to dcim 1 4x4 Fiber and 1 Pallet" at bounding box center [857, 194] width 700 height 20
click at [570, 190] on input "ODA to DCIM 1 4x4 Fiber and 1 Pallet" at bounding box center [857, 194] width 700 height 20
click at [554, 193] on input "ODA to DCIM 1 4x4 Fiber and 1 Pallet" at bounding box center [857, 194] width 700 height 20
click at [554, 192] on input "ODA to DCIM 1 4x4 Fiber and 1 Pallet" at bounding box center [857, 194] width 700 height 20
click at [557, 192] on input "ODA to DDS 1 4x4 Fiber and 1 Pallet" at bounding box center [857, 194] width 700 height 20
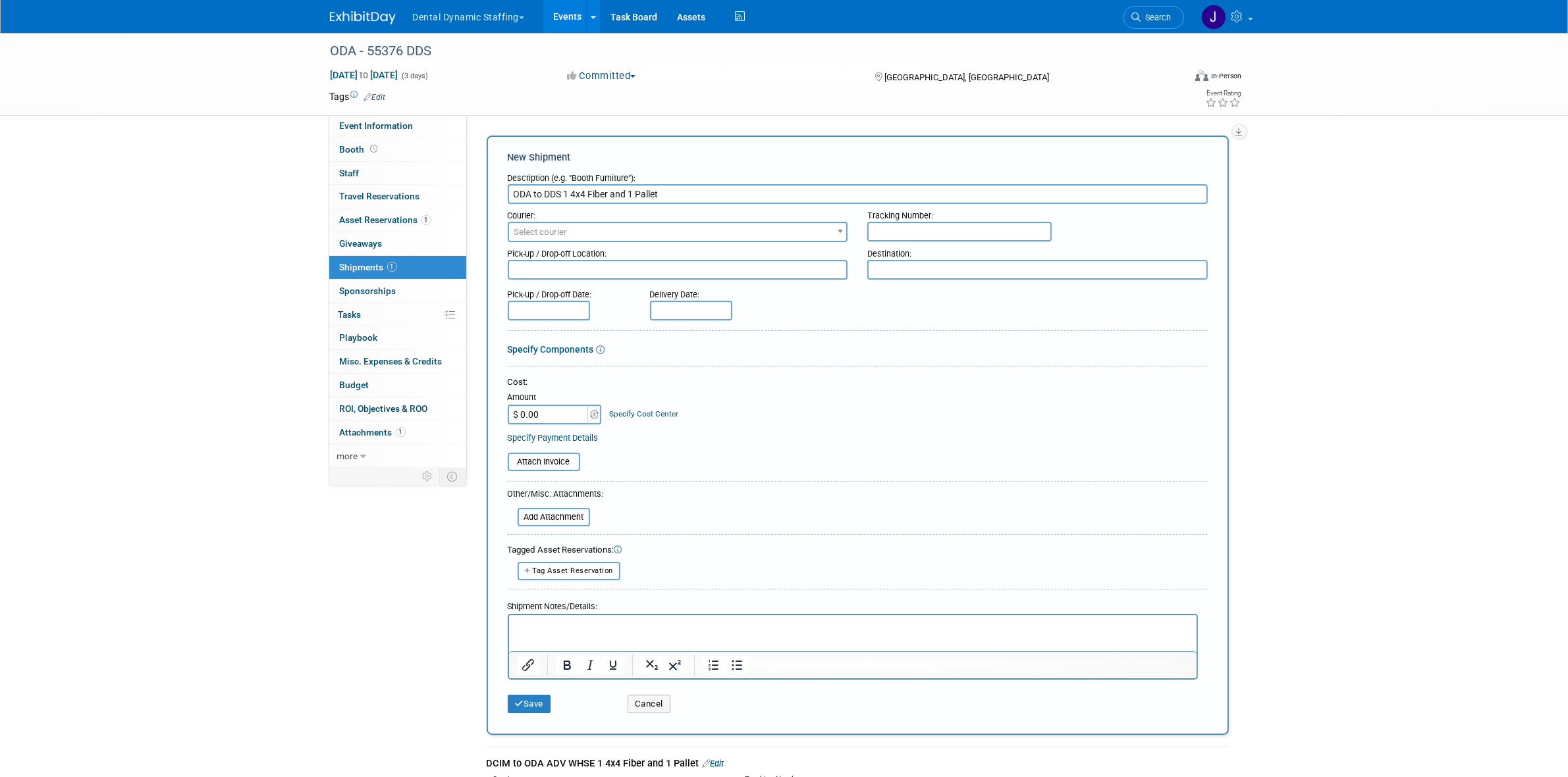
click at [557, 192] on input "ODA to DDS 1 4x4 Fiber and 1 Pallet" at bounding box center [857, 194] width 700 height 20
type input "ODA to DDS 1 4x4 Fiber and 1 Pallet"
click at [878, 229] on input "text" at bounding box center [959, 232] width 185 height 20
paste input "DDS"
type input "DDS"
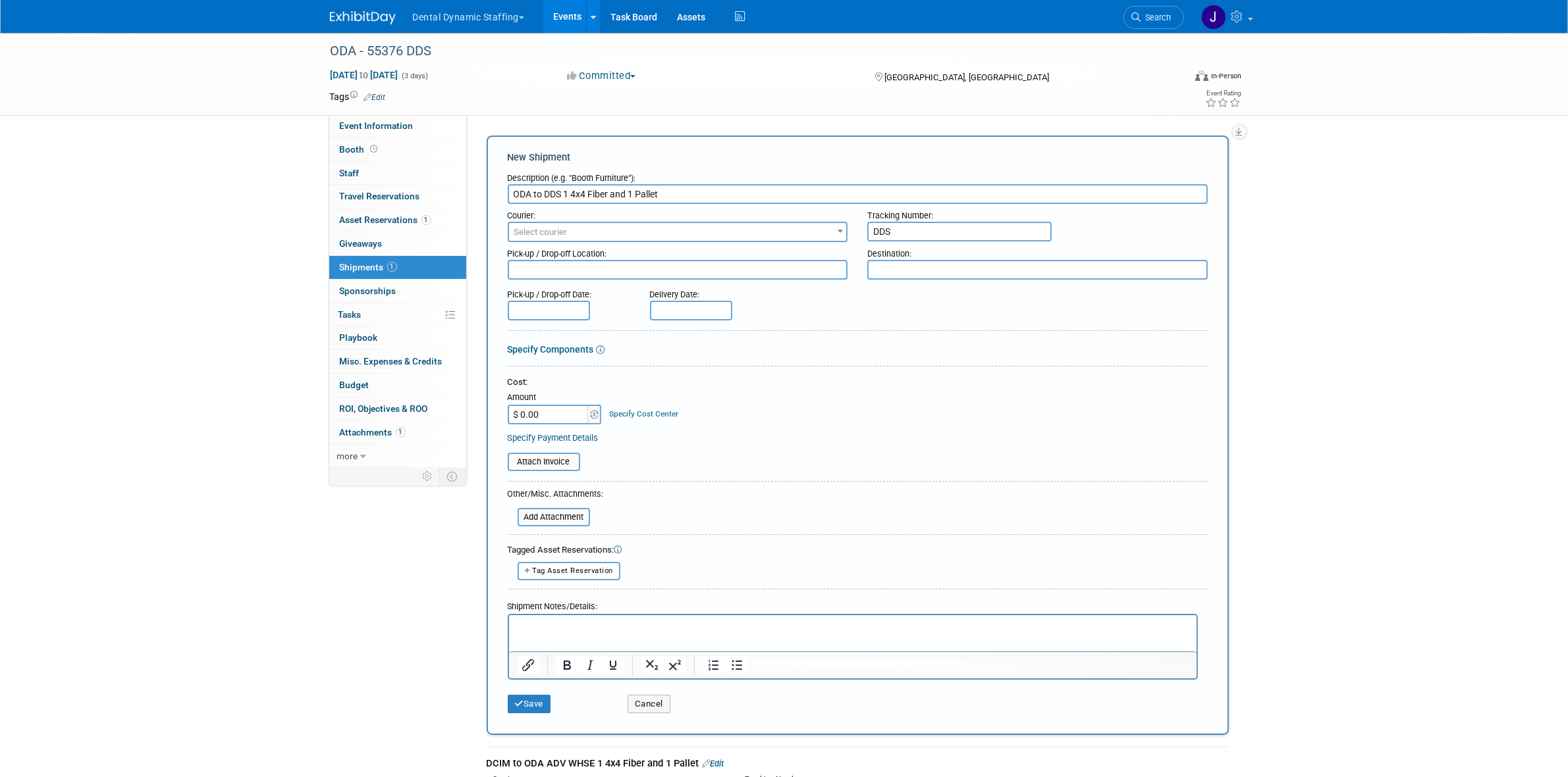
click at [940, 271] on textarea at bounding box center [1037, 269] width 340 height 20
paste textarea "DDS"
type textarea "DDS"
click at [526, 192] on input "ODA to DDS 1 4x4 Fiber and 1 Pallet" at bounding box center [857, 194] width 700 height 20
click at [526, 193] on input "ODA to DDS 1 4x4 Fiber and 1 Pallet" at bounding box center [857, 194] width 700 height 20
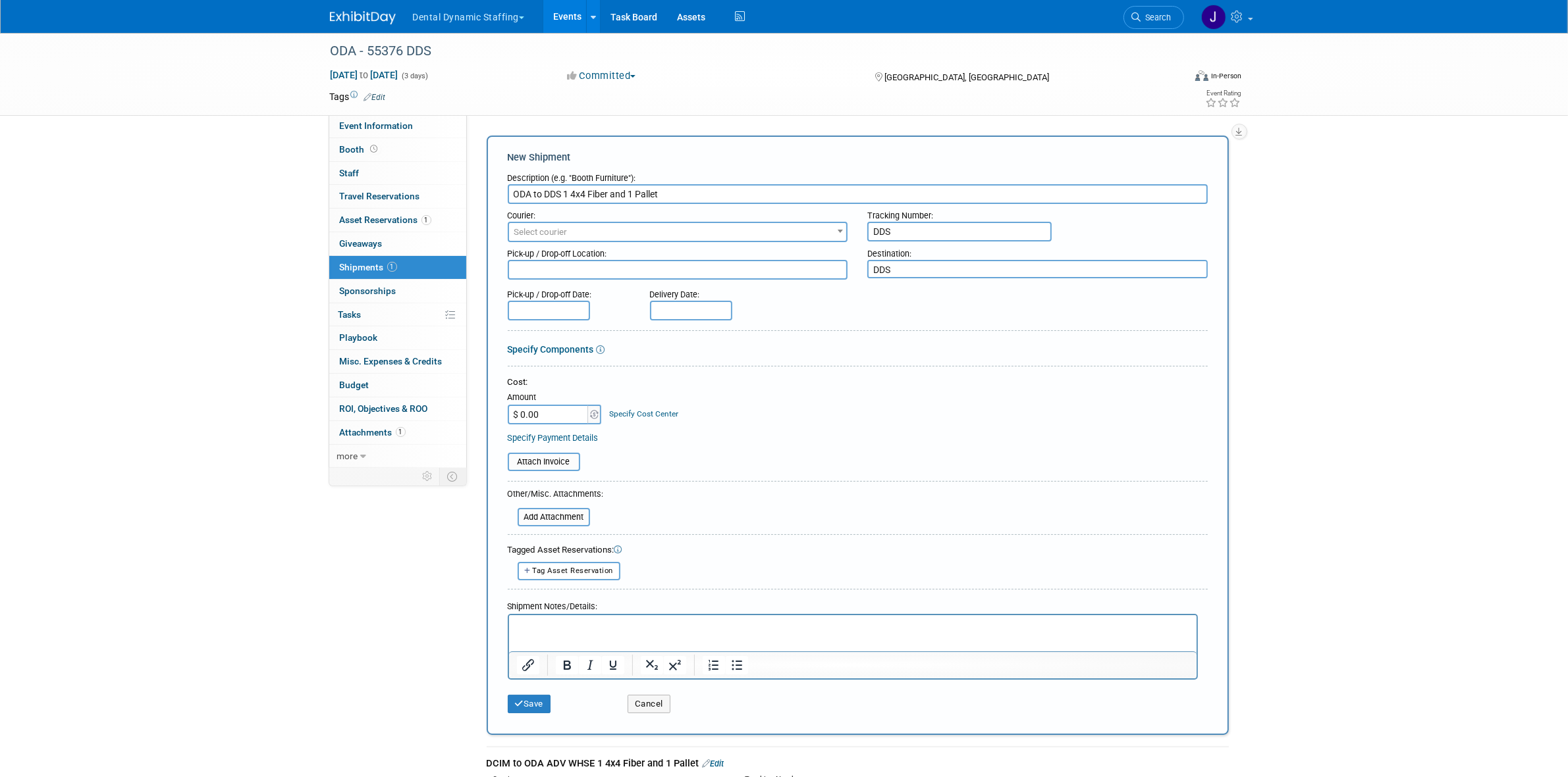
click at [615, 260] on textarea at bounding box center [678, 269] width 340 height 20
paste textarea "ODA"
type textarea "ODA"
click at [602, 228] on span "Select courier" at bounding box center [678, 232] width 338 height 18
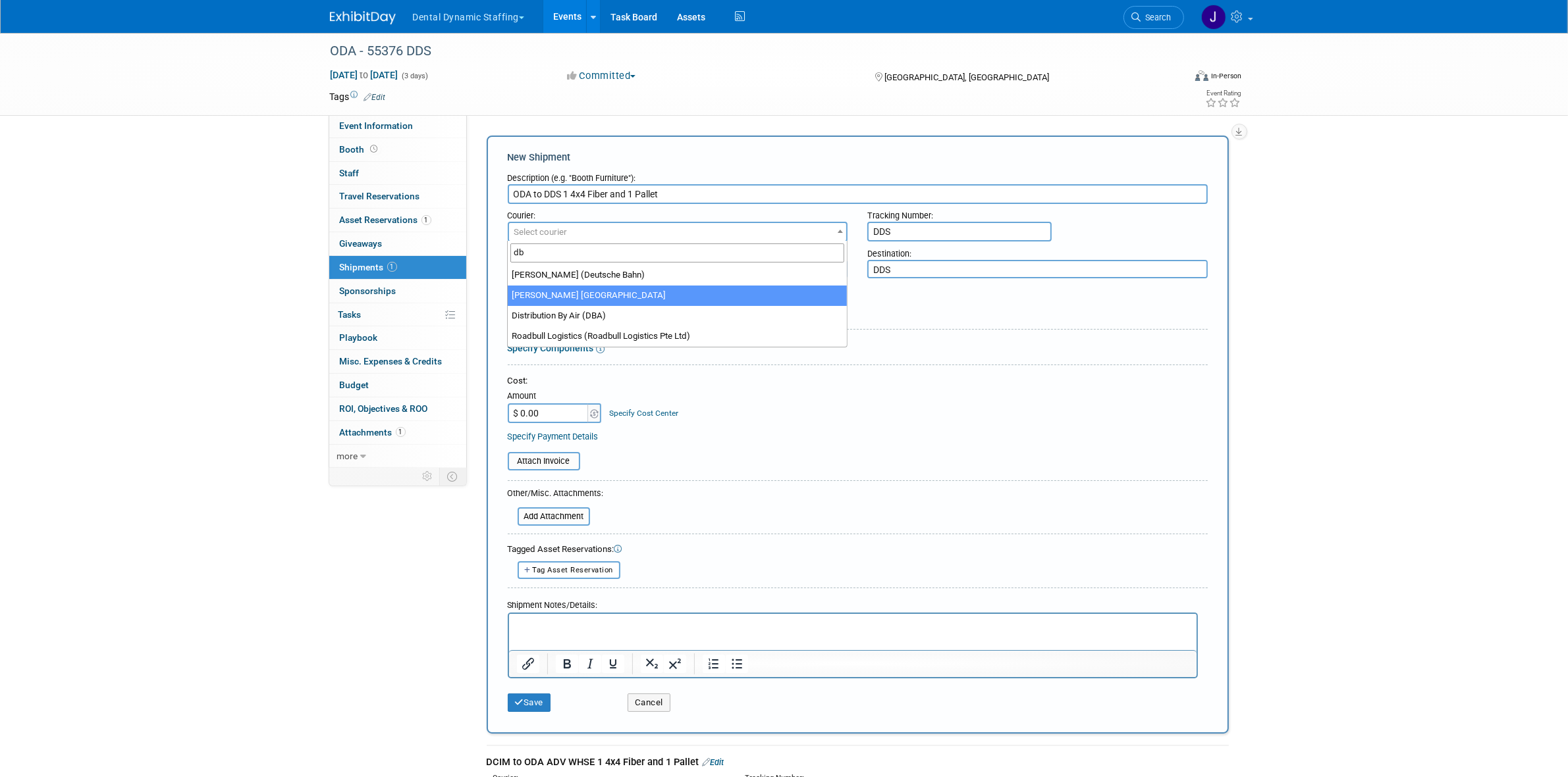
type input "db"
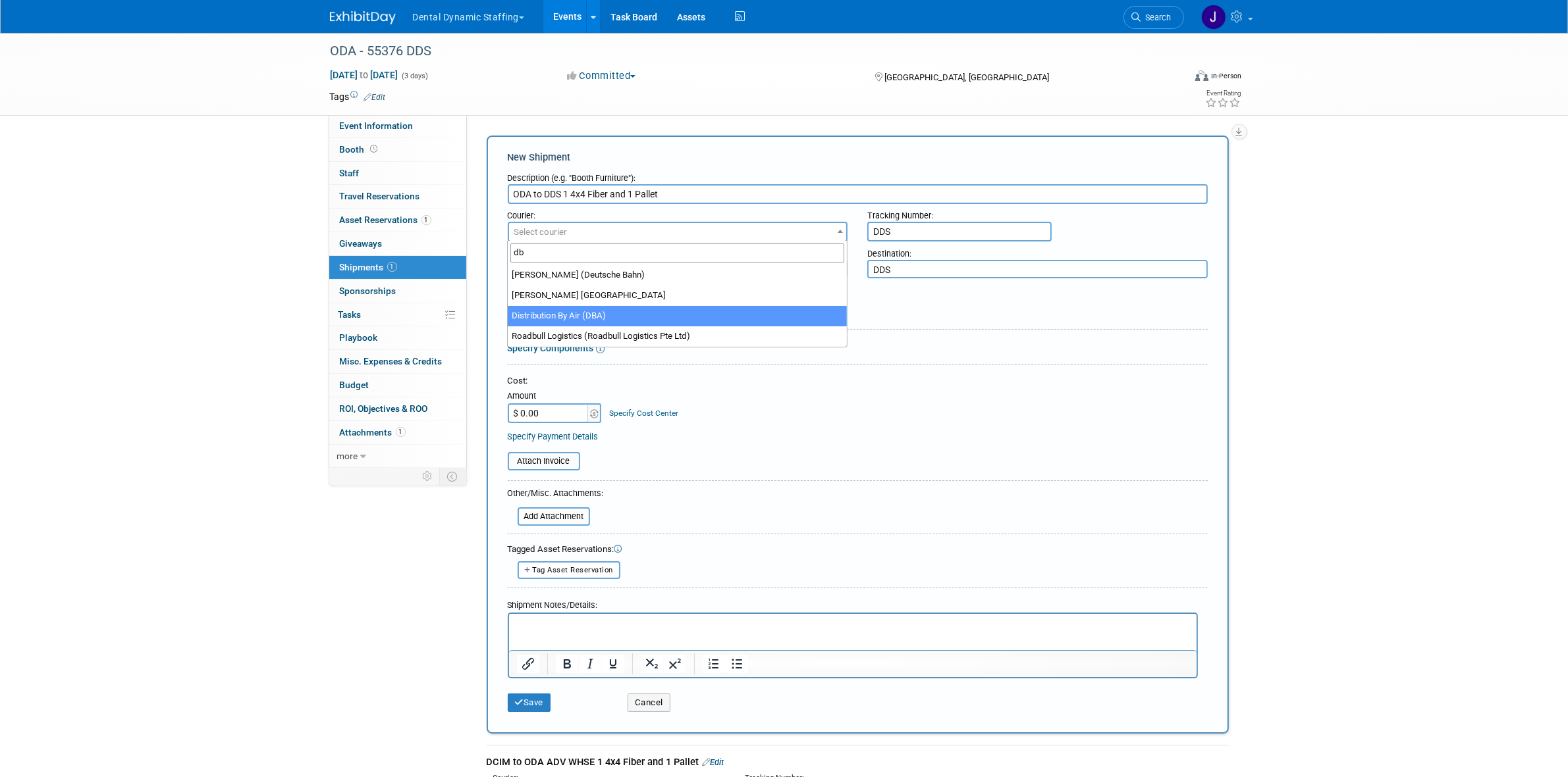
select select "597"
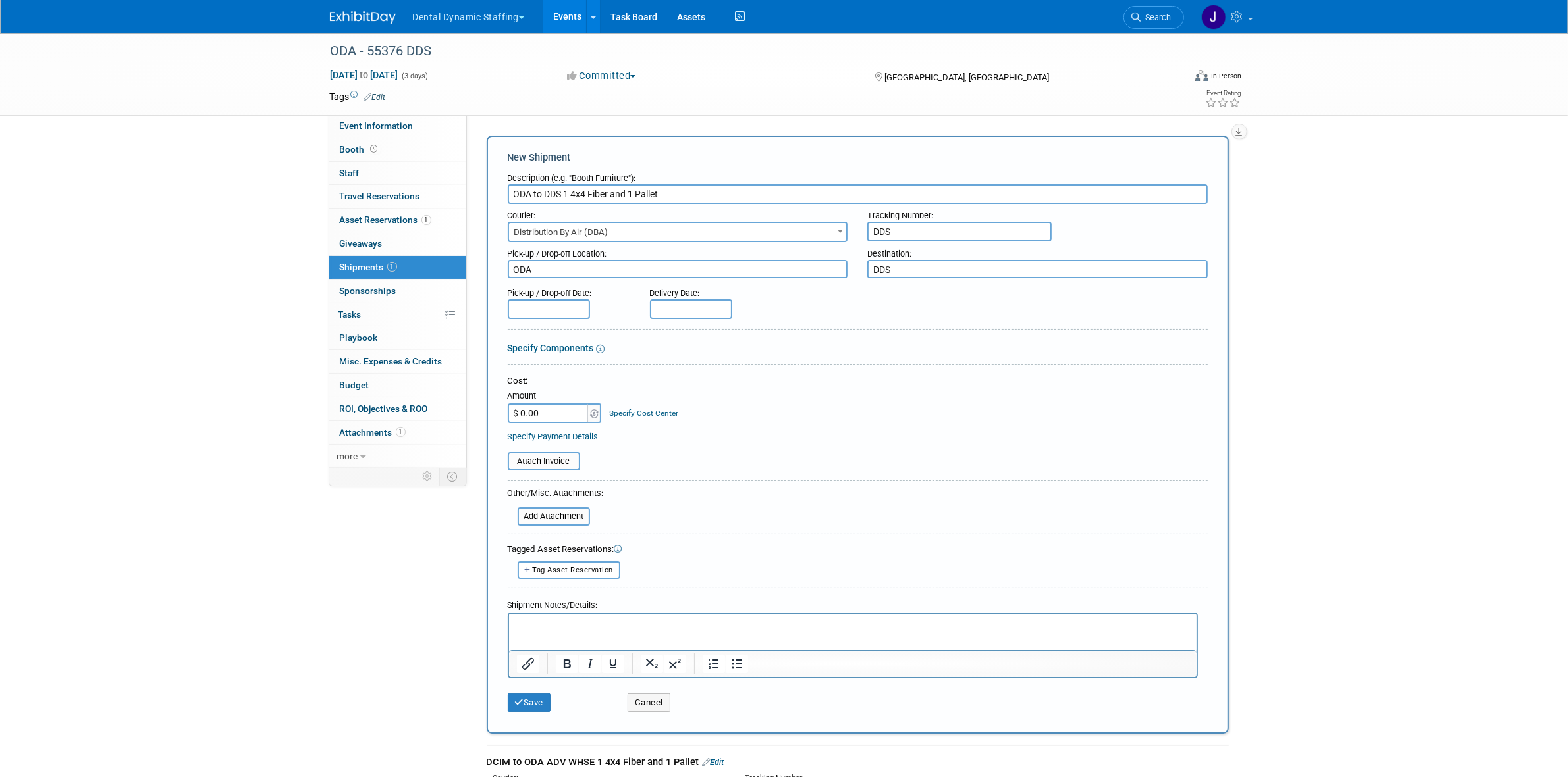
click at [903, 239] on div "Courier: 007EX 17 Post Service (17PostService) 2GO (Negros Navigation) 360 Lion…" at bounding box center [858, 223] width 720 height 38
click at [903, 237] on input "DDS" at bounding box center [959, 232] width 185 height 20
paste input "286582750"
type input "286582750"
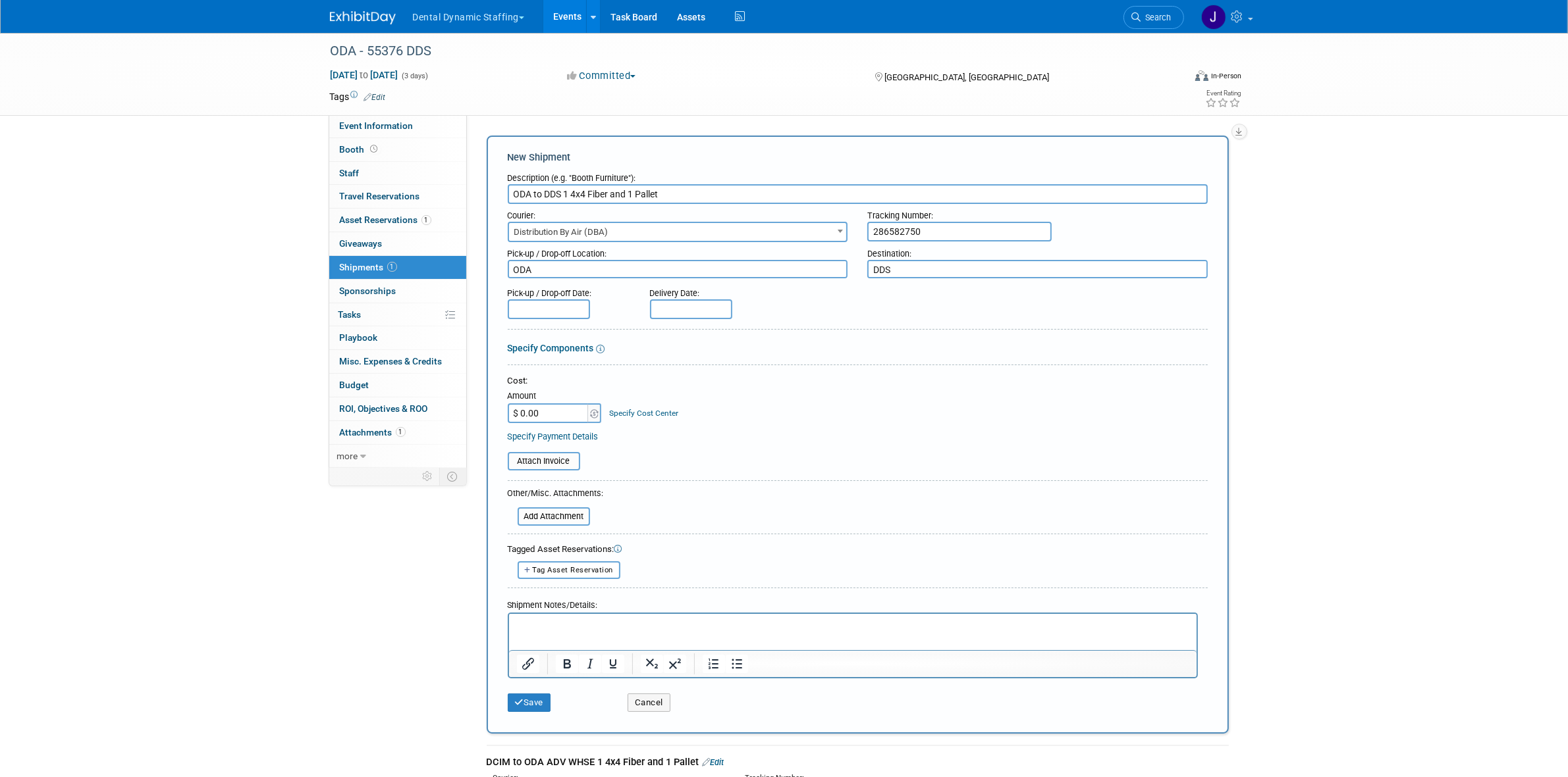
click at [564, 303] on input "text" at bounding box center [549, 309] width 83 height 20
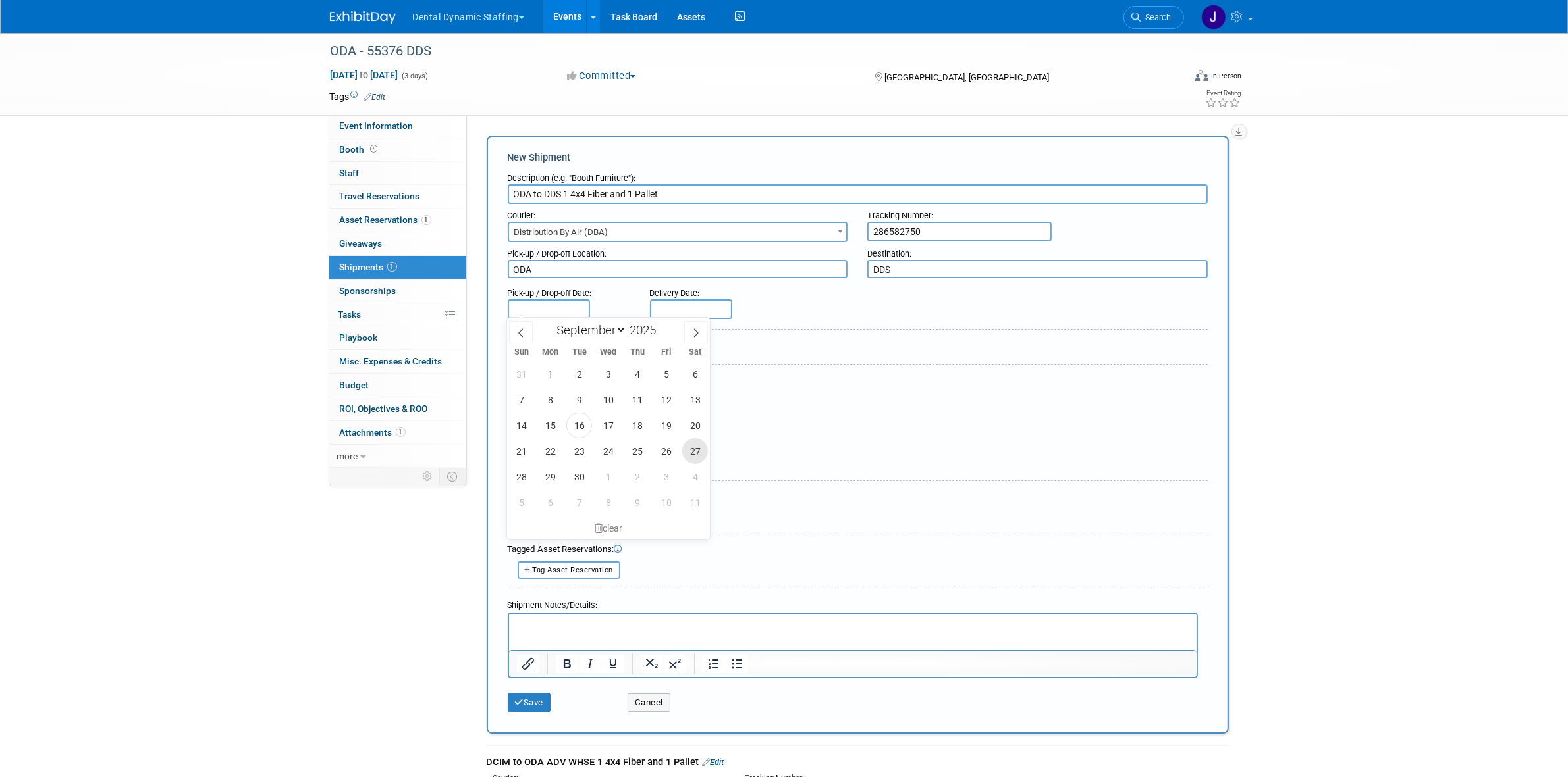
click at [696, 453] on span "27" at bounding box center [694, 451] width 25 height 25
type input "Sep 27, 2025"
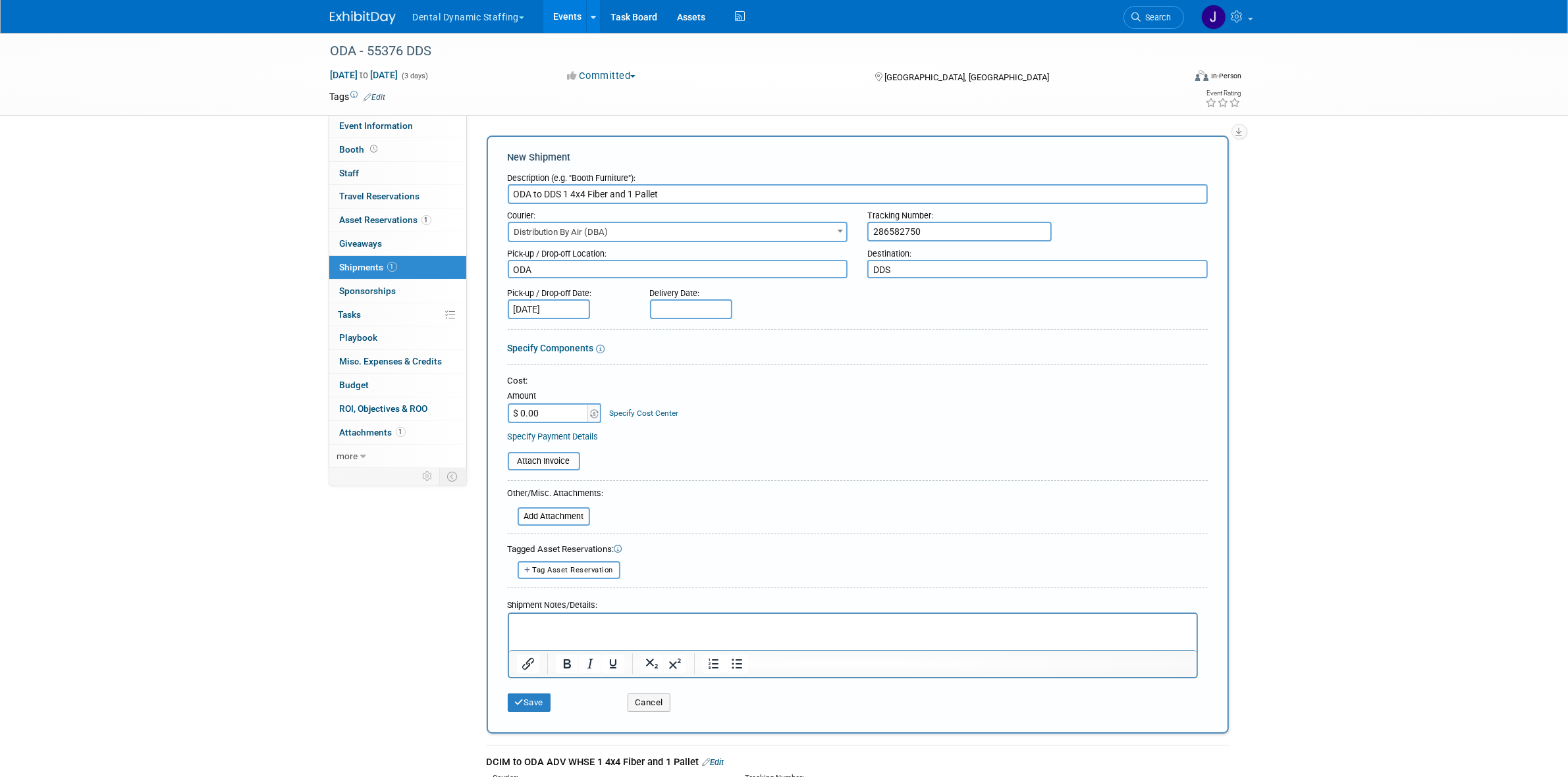
click at [670, 313] on body "Dental Dynamic Staffing Explore: My Workspaces 28 Go to Workspace: Accutron Axi…" at bounding box center [784, 388] width 1568 height 777
click at [749, 474] on span "1" at bounding box center [750, 476] width 25 height 25
type input "Oct 1, 2025"
click at [550, 459] on input "file" at bounding box center [500, 462] width 157 height 16
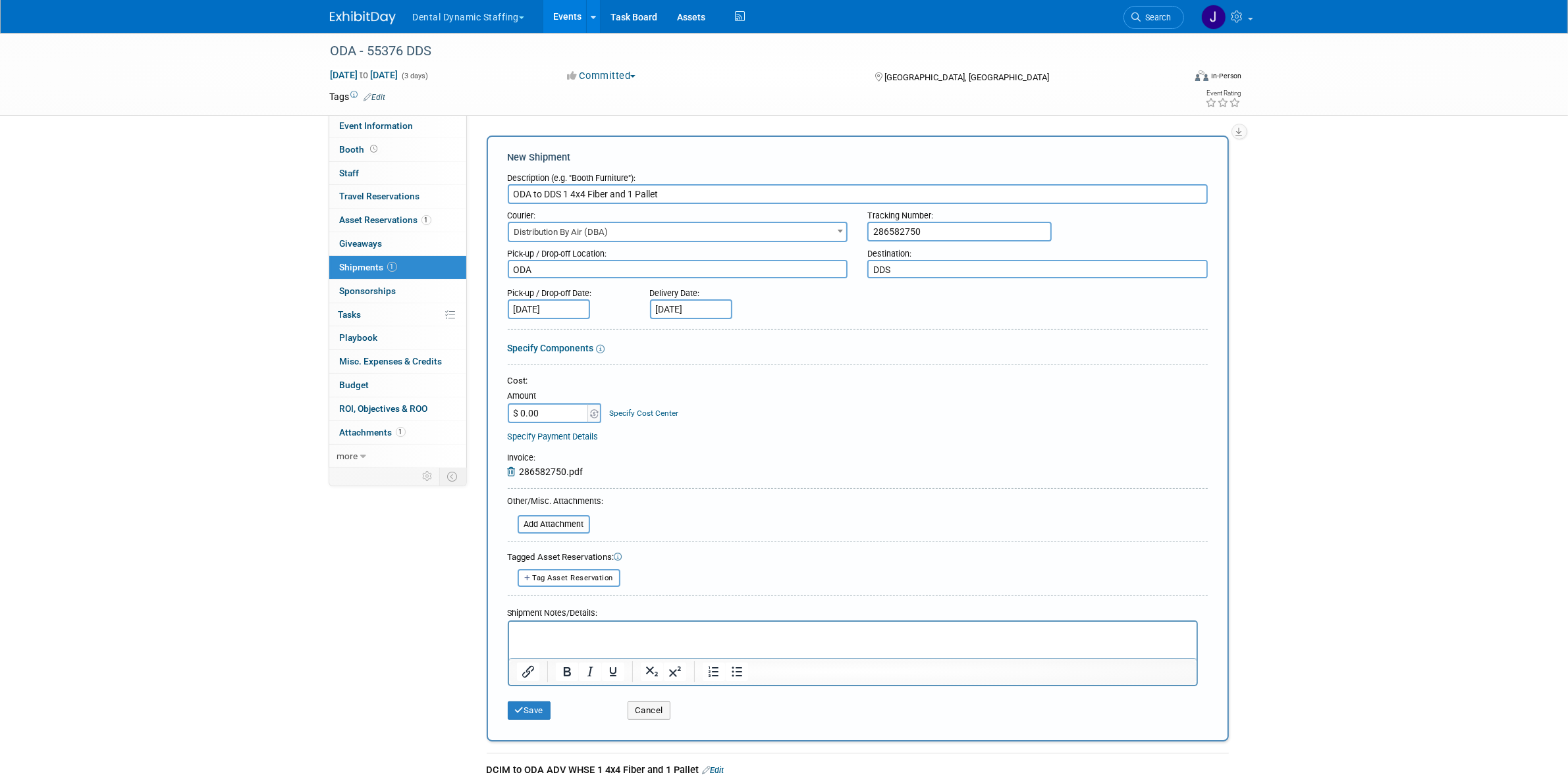
scroll to position [247, 0]
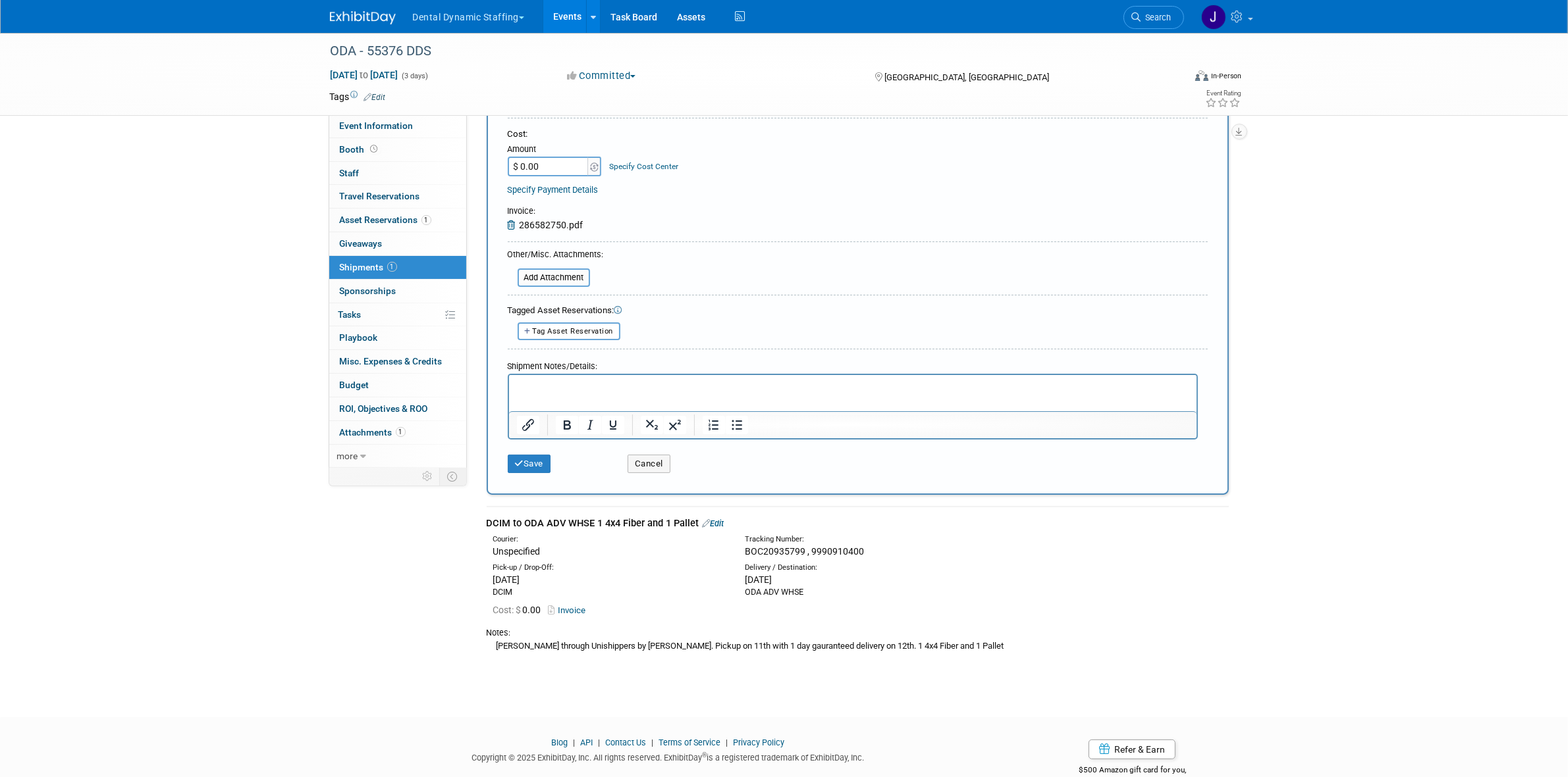
click at [583, 639] on div "Ward through Unishippers by justin. Pickup on 11th with 1 day gauranteed delive…" at bounding box center [857, 645] width 742 height 14
click at [616, 381] on p "Rich Text Area. Press ALT-0 for help." at bounding box center [852, 387] width 673 height 13
click at [872, 633] on div "Notes:" at bounding box center [857, 633] width 742 height 12
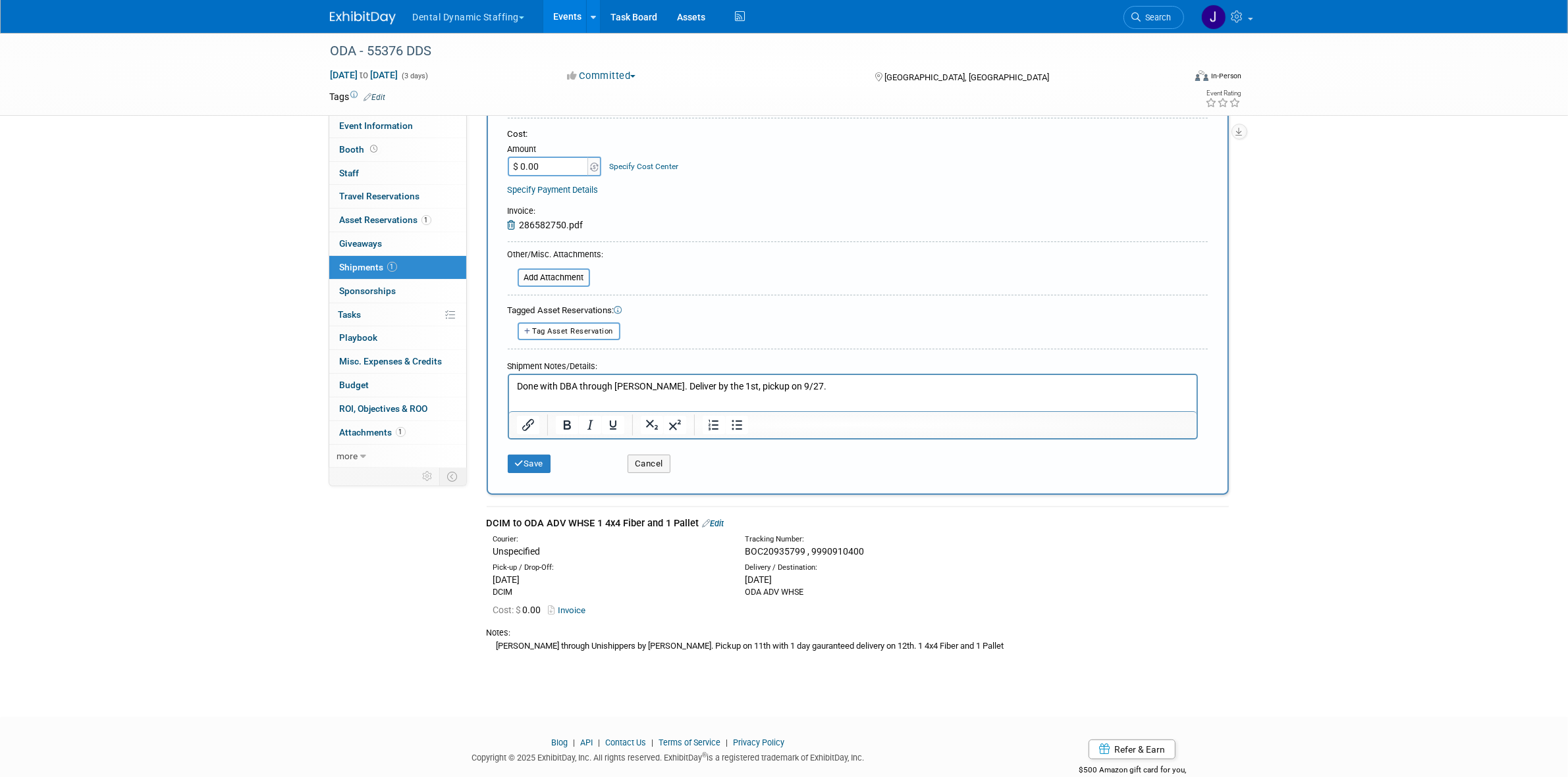
click at [851, 640] on div "Ward through Unishippers by justin. Pickup on 11th with 1 day gauranteed delive…" at bounding box center [857, 645] width 742 height 14
click at [836, 640] on div "Ward through Unishippers by justin. Pickup on 11th with 1 day gauranteed delive…" at bounding box center [857, 645] width 742 height 14
drag, startPoint x: 838, startPoint y: 638, endPoint x: 970, endPoint y: 633, distance: 132.1
click at [970, 633] on div "Notes: Ward through Unishippers by justin. Pickup on 11th with 1 day gauranteed…" at bounding box center [857, 639] width 742 height 36
click at [909, 642] on div "Ward through Unishippers by justin. Pickup on 11th with 1 day gauranteed delive…" at bounding box center [857, 645] width 742 height 14
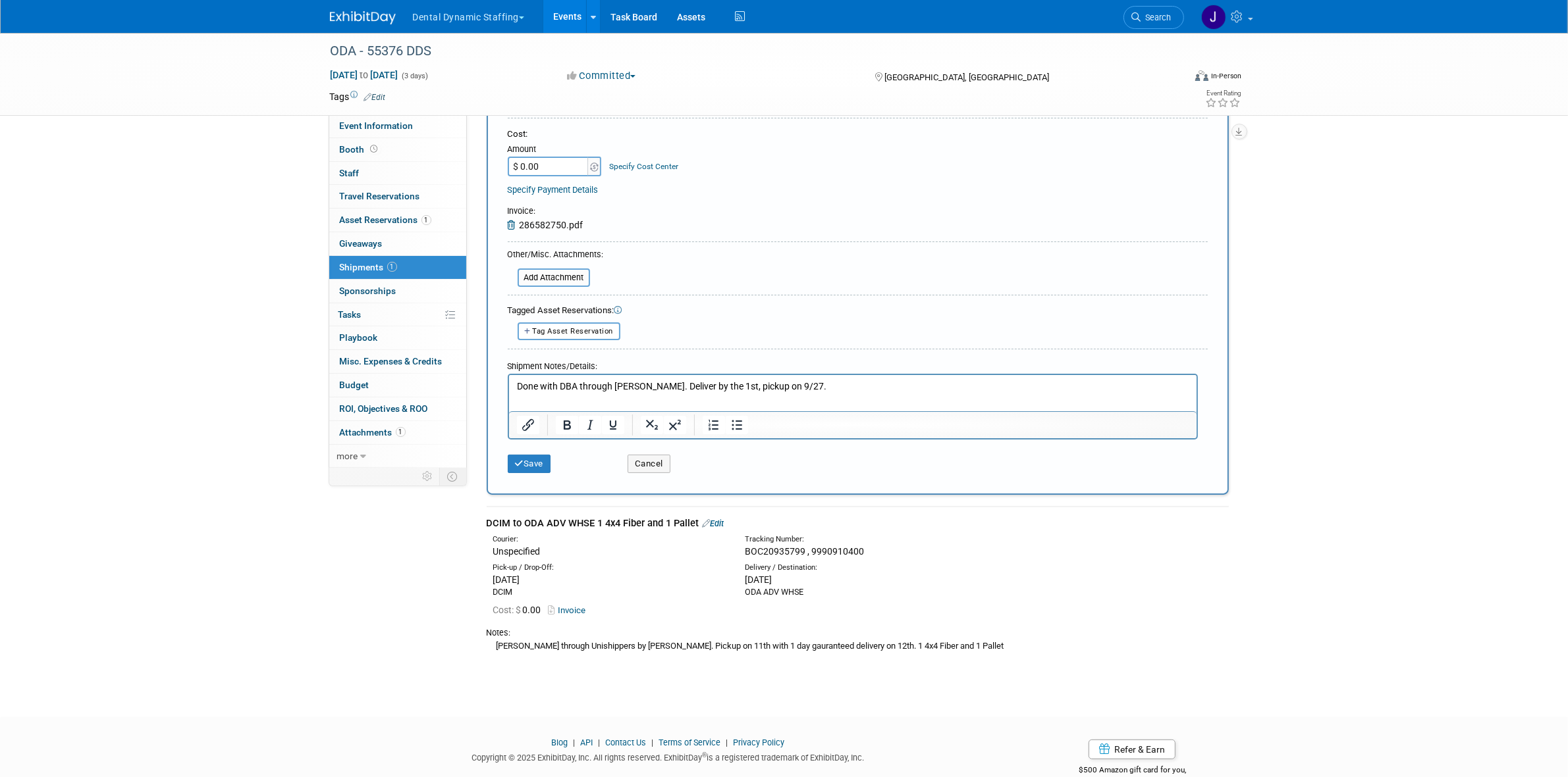
drag, startPoint x: 934, startPoint y: 640, endPoint x: 842, endPoint y: 643, distance: 92.0
click at [842, 643] on div "Ward through Unishippers by justin. Pickup on 11th with 1 day gauranteed delive…" at bounding box center [857, 645] width 742 height 14
copy div "1 4x4 Fiber and 1 Pallet"
click at [869, 394] on html "Done with DBA through Connor Chalmers. Deliver by the 1st, pickup on 9/27." at bounding box center [852, 384] width 688 height 18
click at [940, 388] on p "Done with DBA through Connor Chalmers. Deliver by the 1st, pickup on 9/27. 1 4x…" at bounding box center [852, 387] width 673 height 13
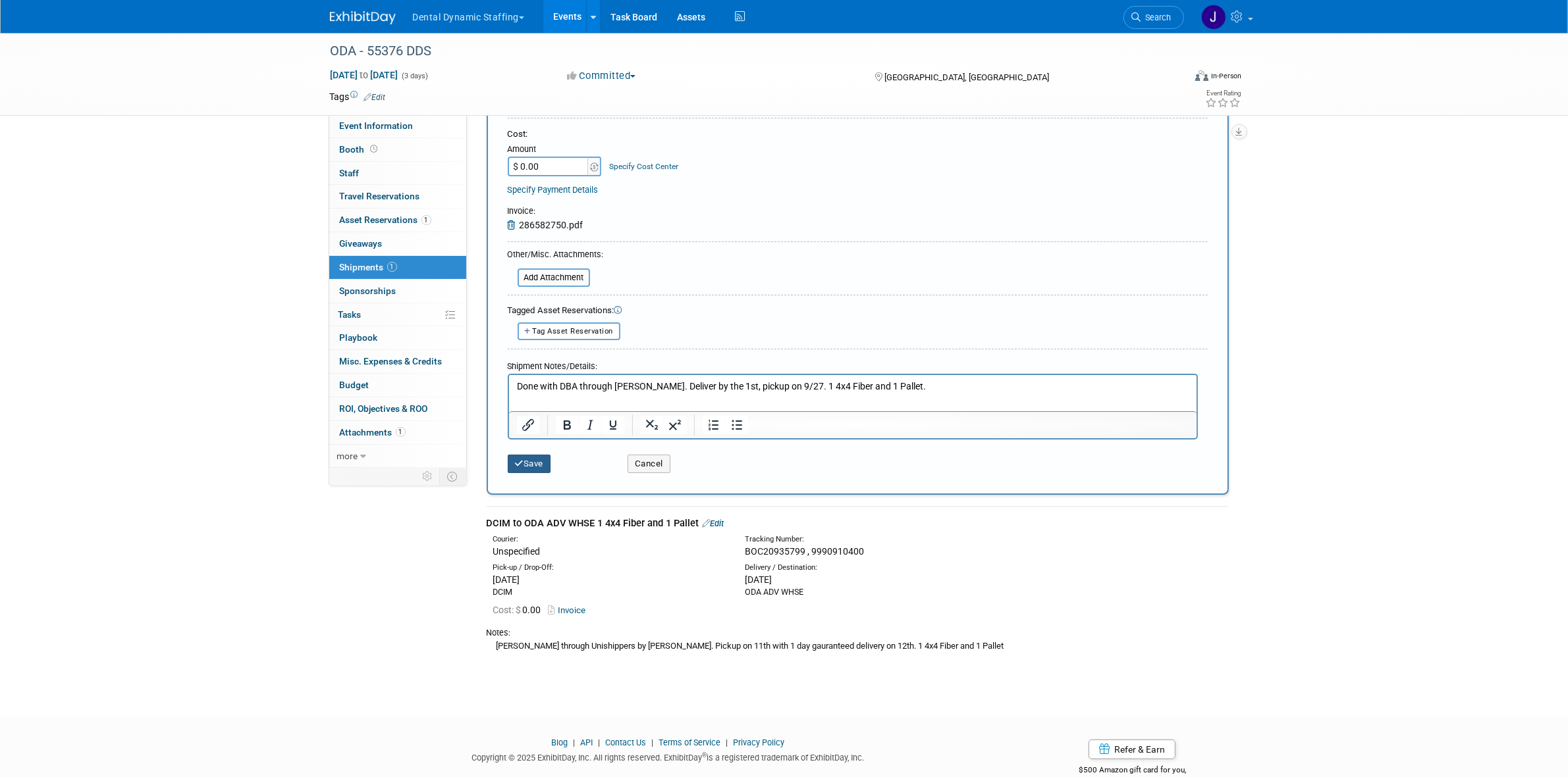
click at [526, 455] on button "Save" at bounding box center [529, 464] width 43 height 18
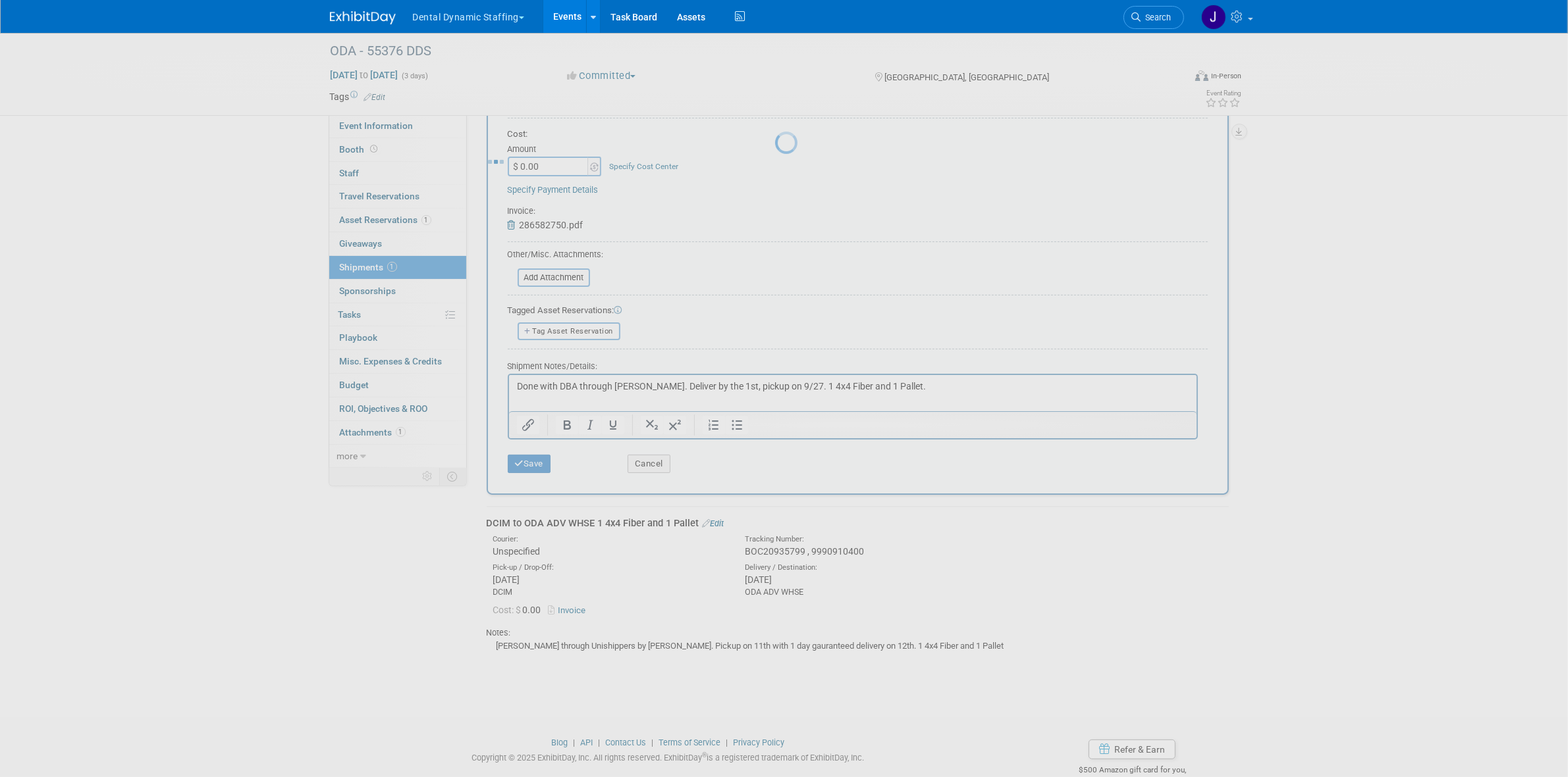
scroll to position [0, 0]
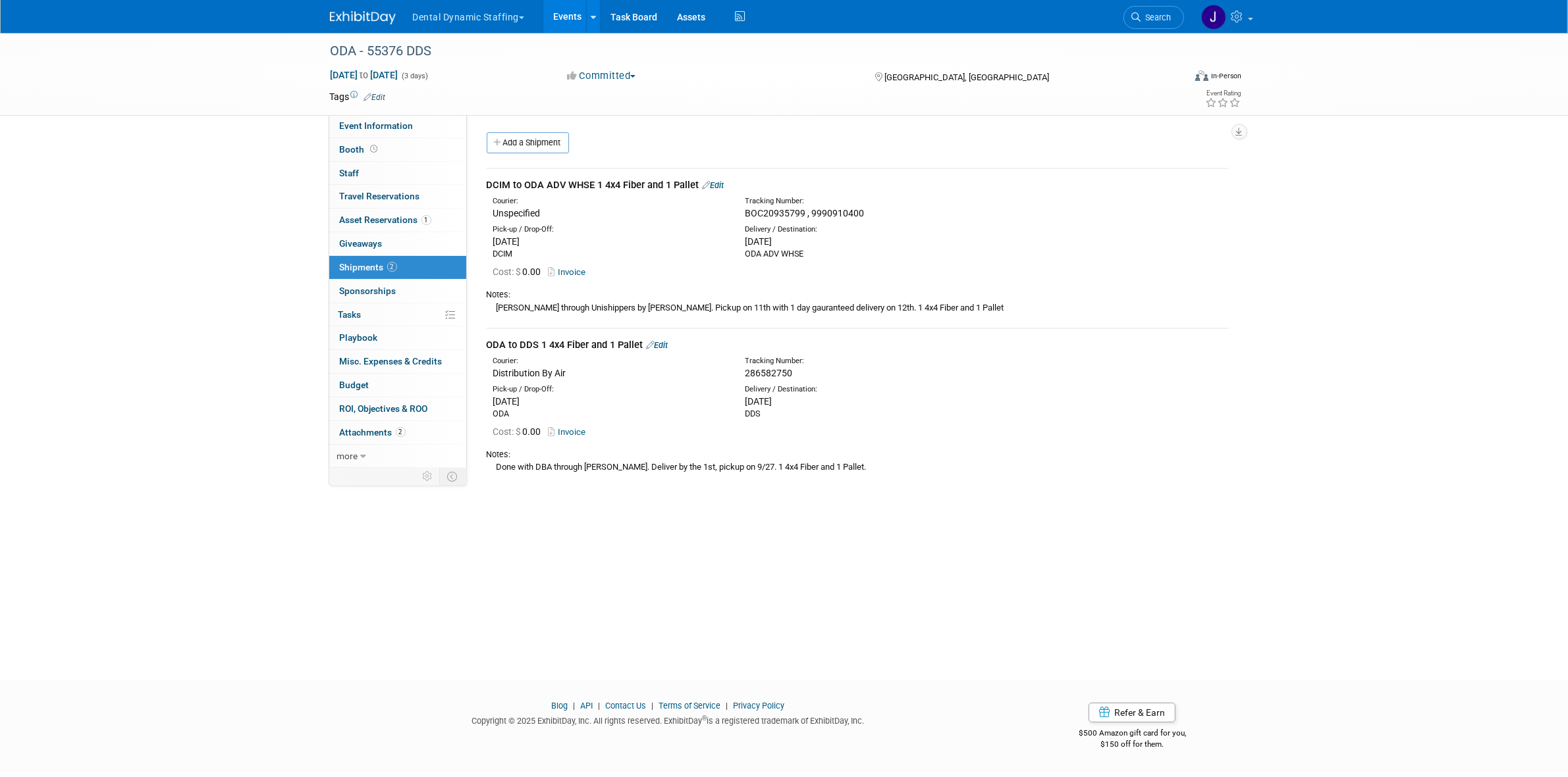
click at [667, 343] on link "Edit" at bounding box center [657, 345] width 22 height 10
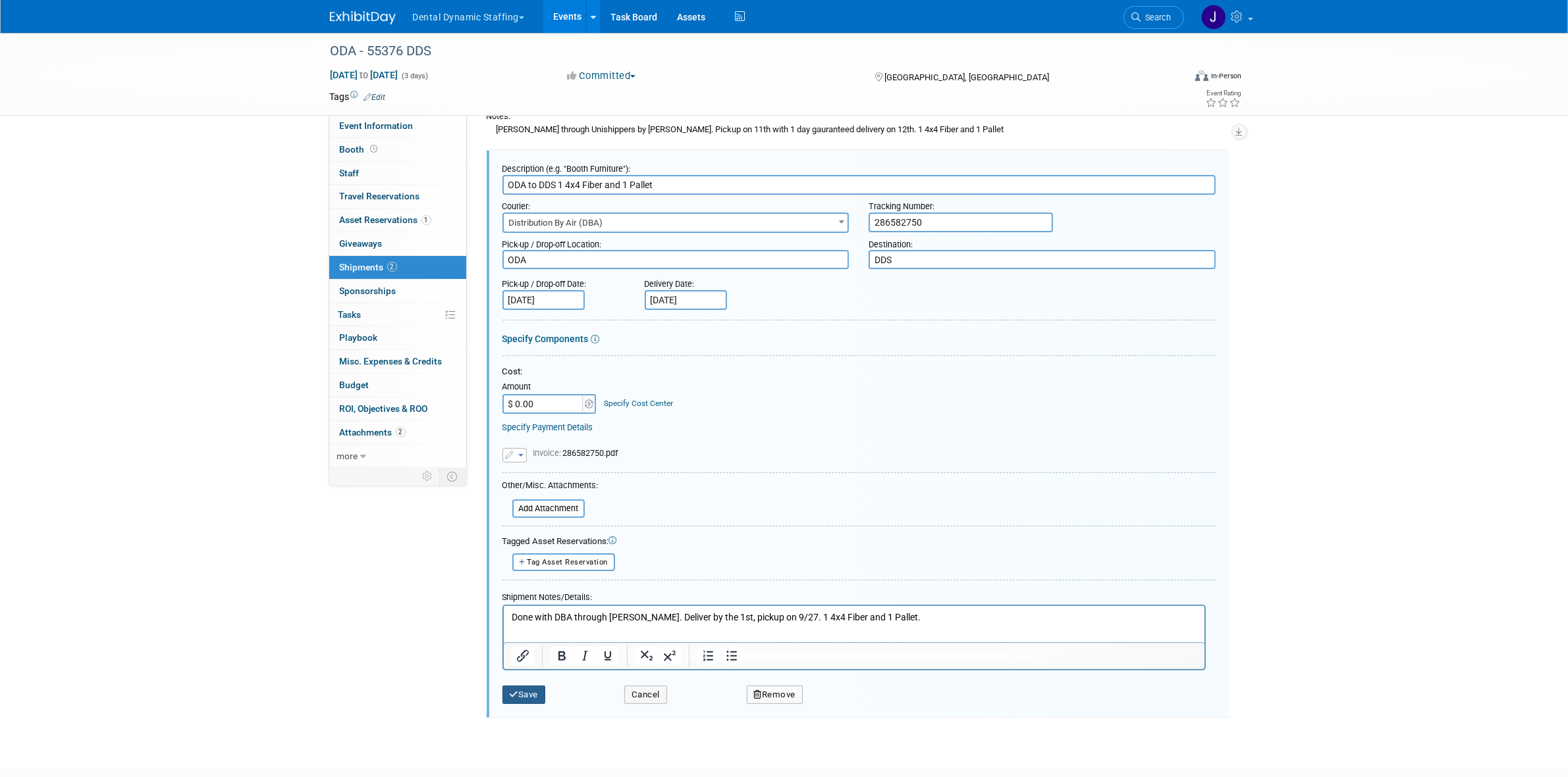
click at [523, 693] on button "Save" at bounding box center [524, 695] width 43 height 18
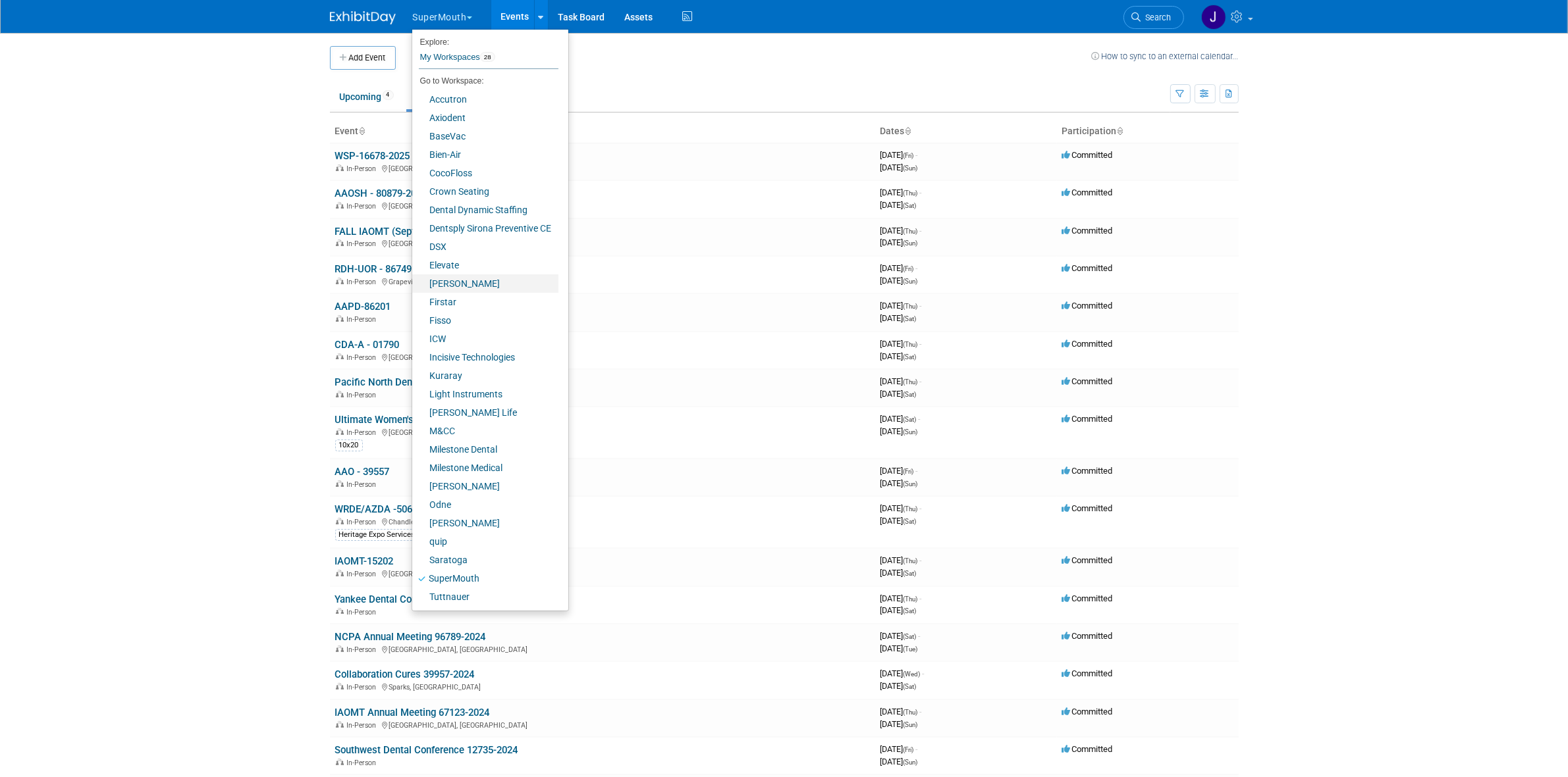
click at [466, 283] on link "[PERSON_NAME]" at bounding box center [485, 283] width 146 height 18
